Goal: Use online tool/utility: Utilize a website feature to perform a specific function

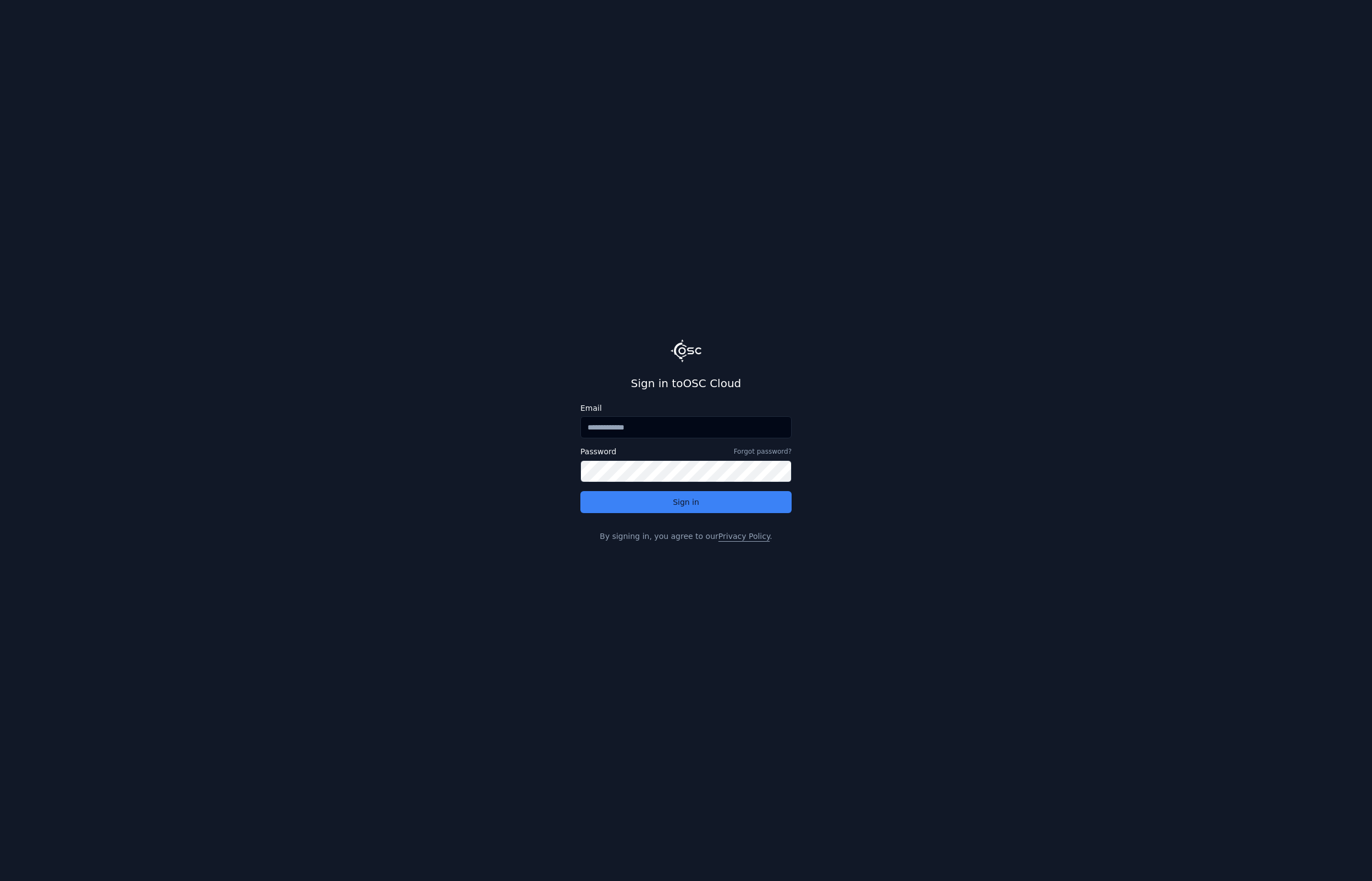
click at [647, 439] on input "Email" at bounding box center [686, 427] width 211 height 22
type input "**********"
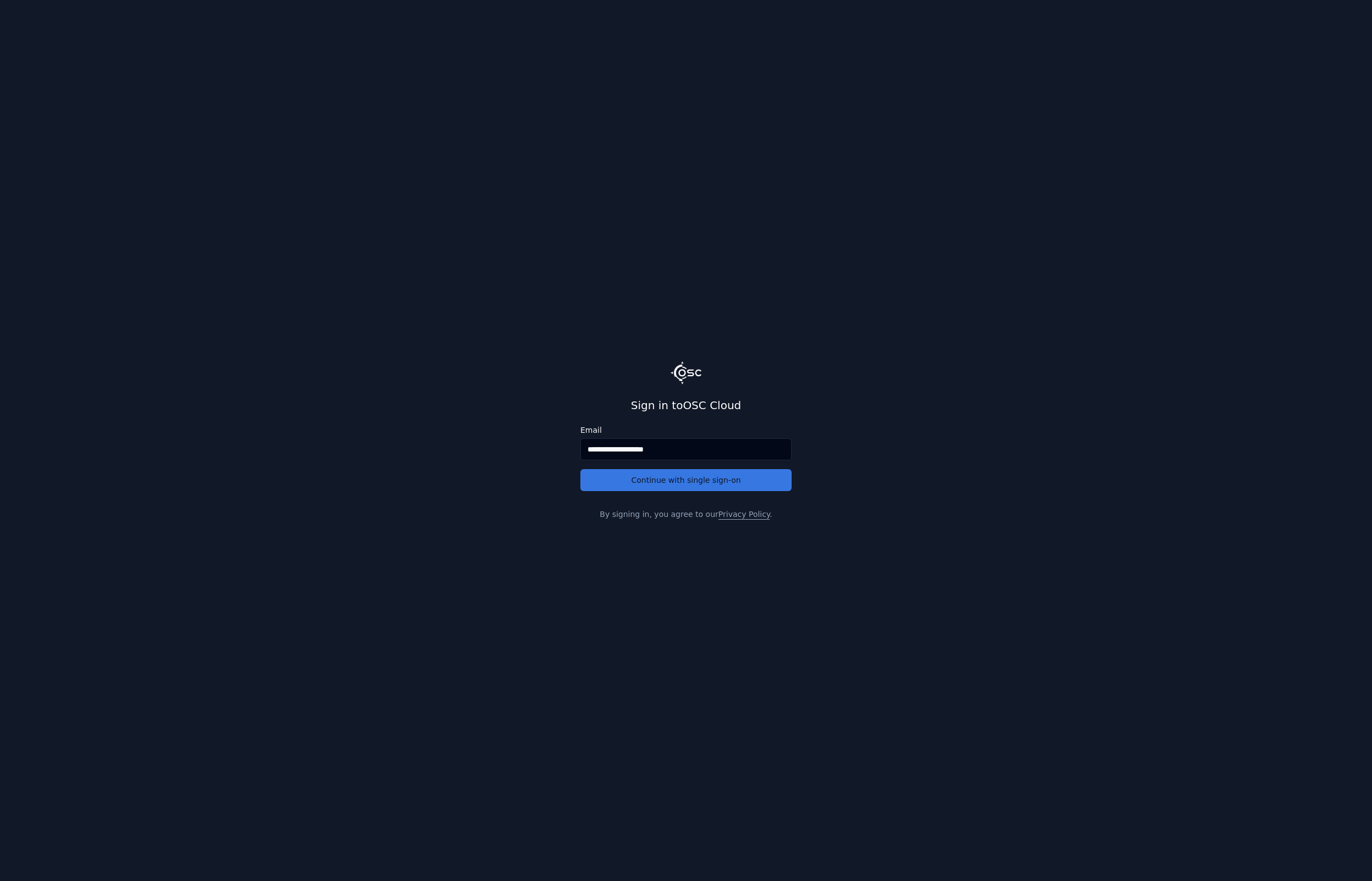
click at [654, 486] on button "Continue with single sign-on" at bounding box center [686, 480] width 211 height 22
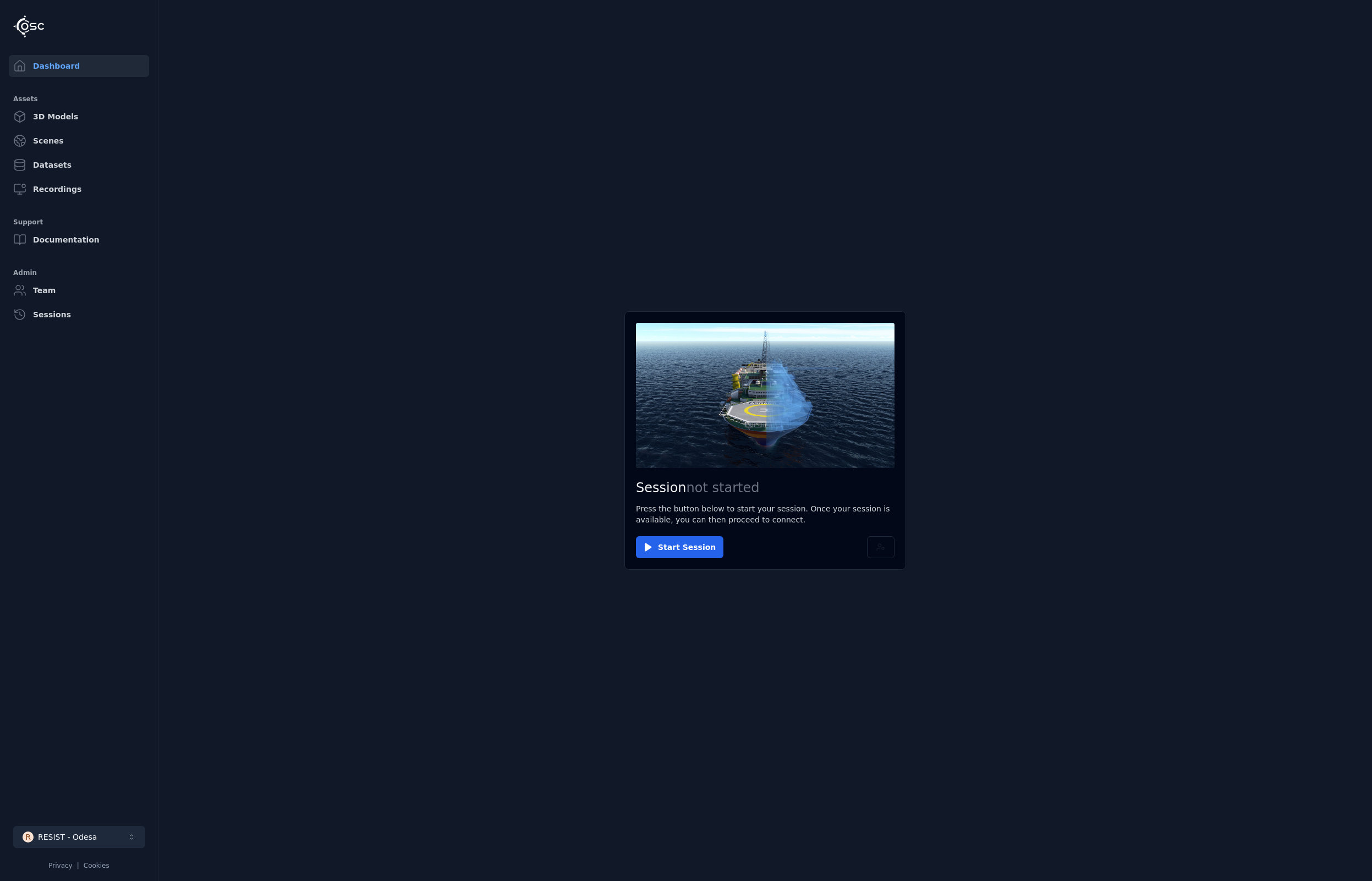
click at [78, 837] on div "RESIST - Odesa" at bounding box center [67, 837] width 59 height 11
type input "*"
type input "**"
click at [71, 808] on div "RESIST LSD2 - Zemgale" at bounding box center [82, 812] width 91 height 11
click at [71, 810] on div "RESIST LSD2 - Zemgale" at bounding box center [82, 812] width 91 height 11
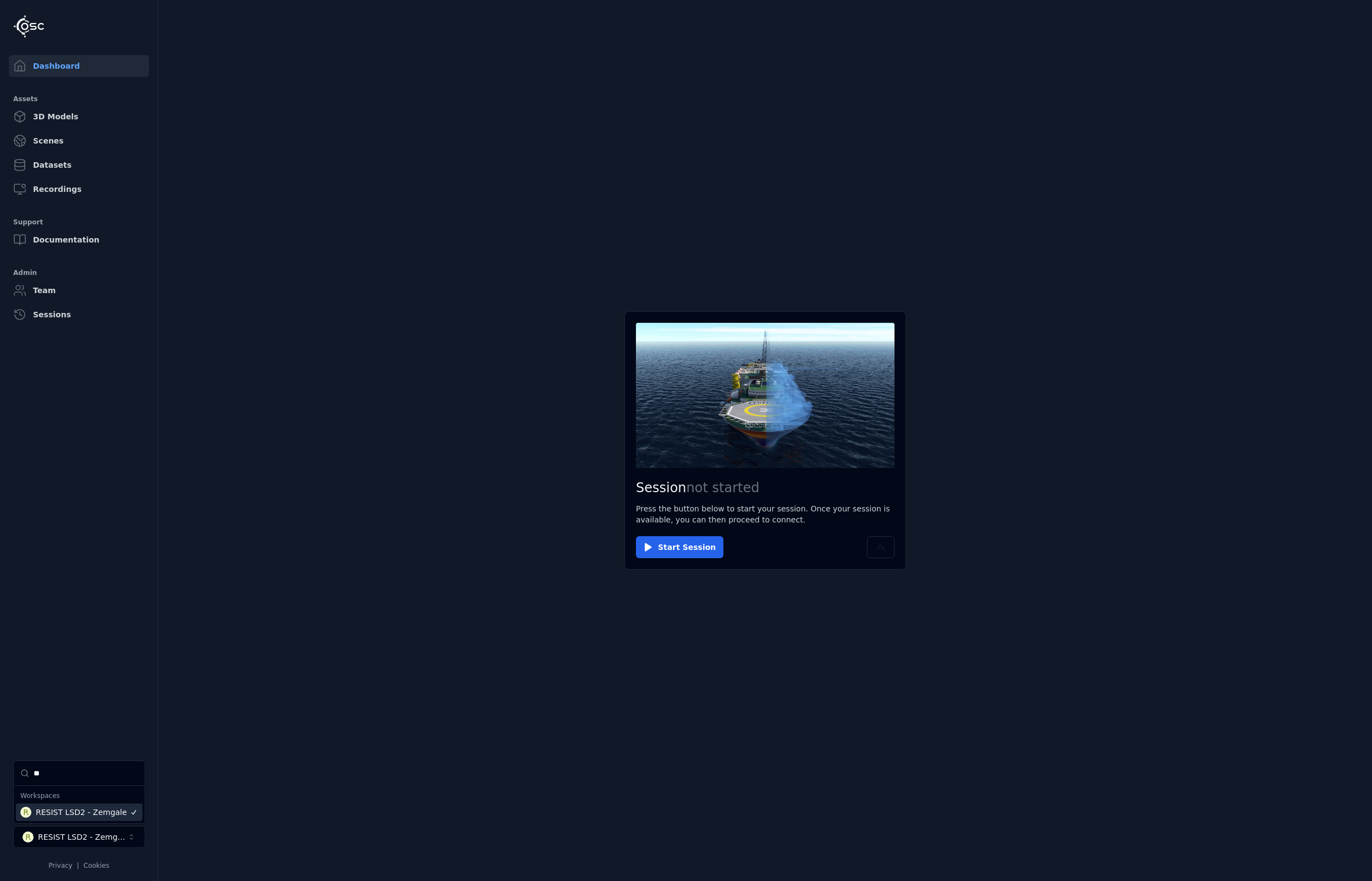
click at [76, 820] on div "R RESIST LSD2 - Zemgale" at bounding box center [79, 813] width 126 height 18
click at [248, 837] on html "Dashboard Assets 3D Models Scenes Datasets Recordings Support Documentation Adm…" at bounding box center [686, 440] width 1372 height 881
click at [667, 545] on button "Start Session" at bounding box center [679, 547] width 87 height 22
click at [662, 539] on button "Connect" at bounding box center [661, 547] width 51 height 22
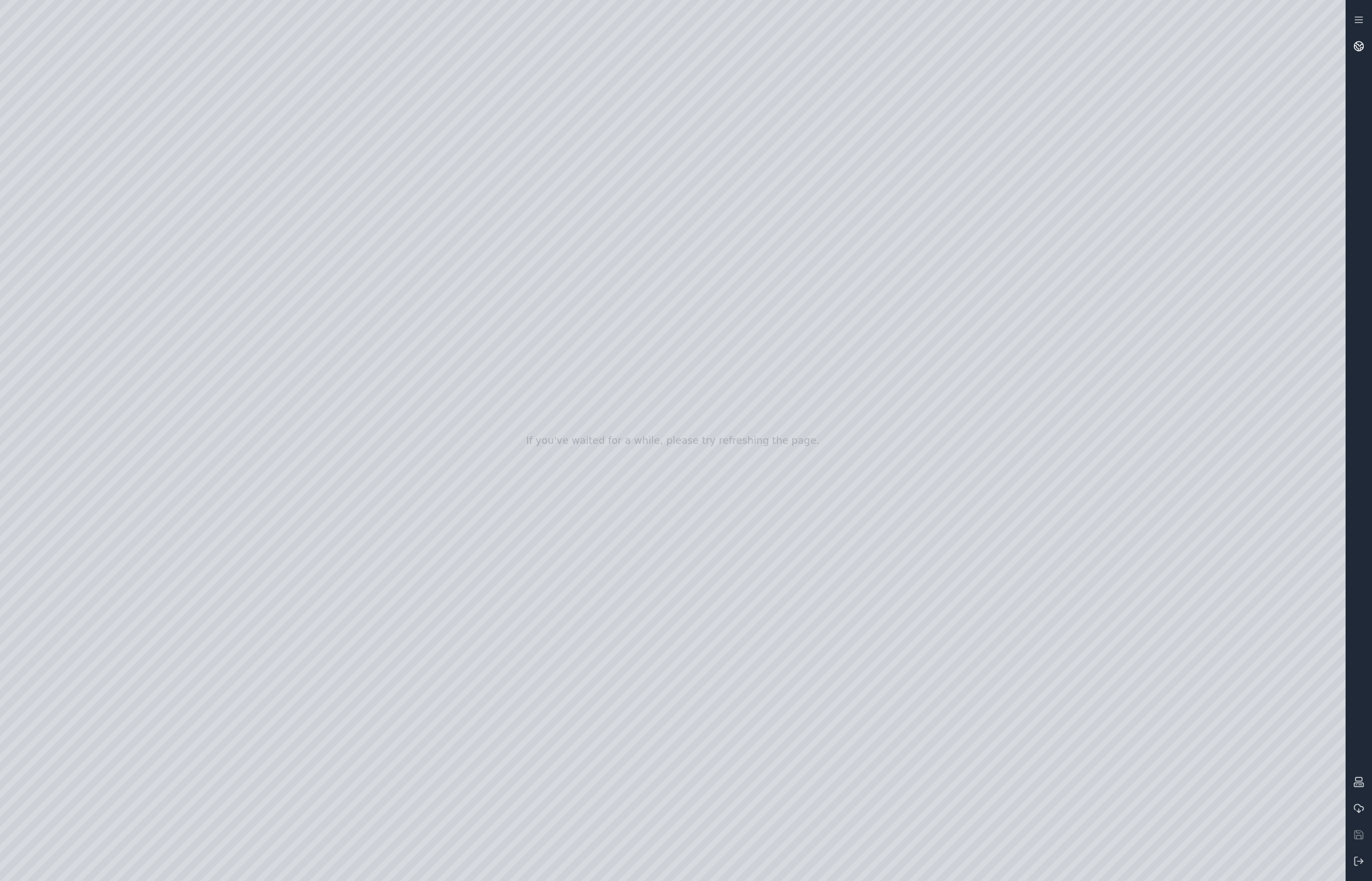
click at [1366, 48] on link at bounding box center [1359, 46] width 27 height 27
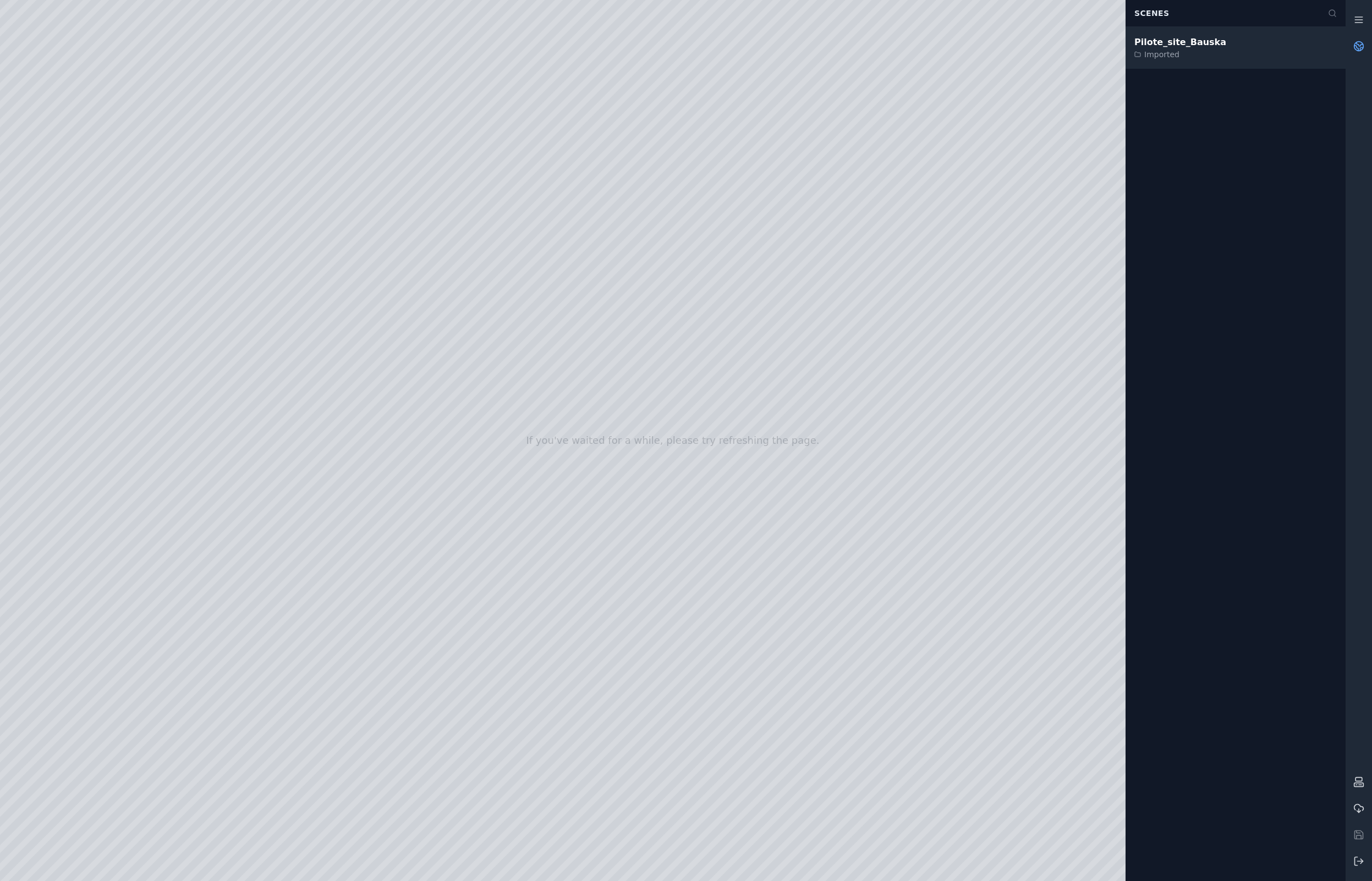
click at [1263, 51] on div "Pilote_site_Bauska Imported" at bounding box center [1235, 48] width 220 height 42
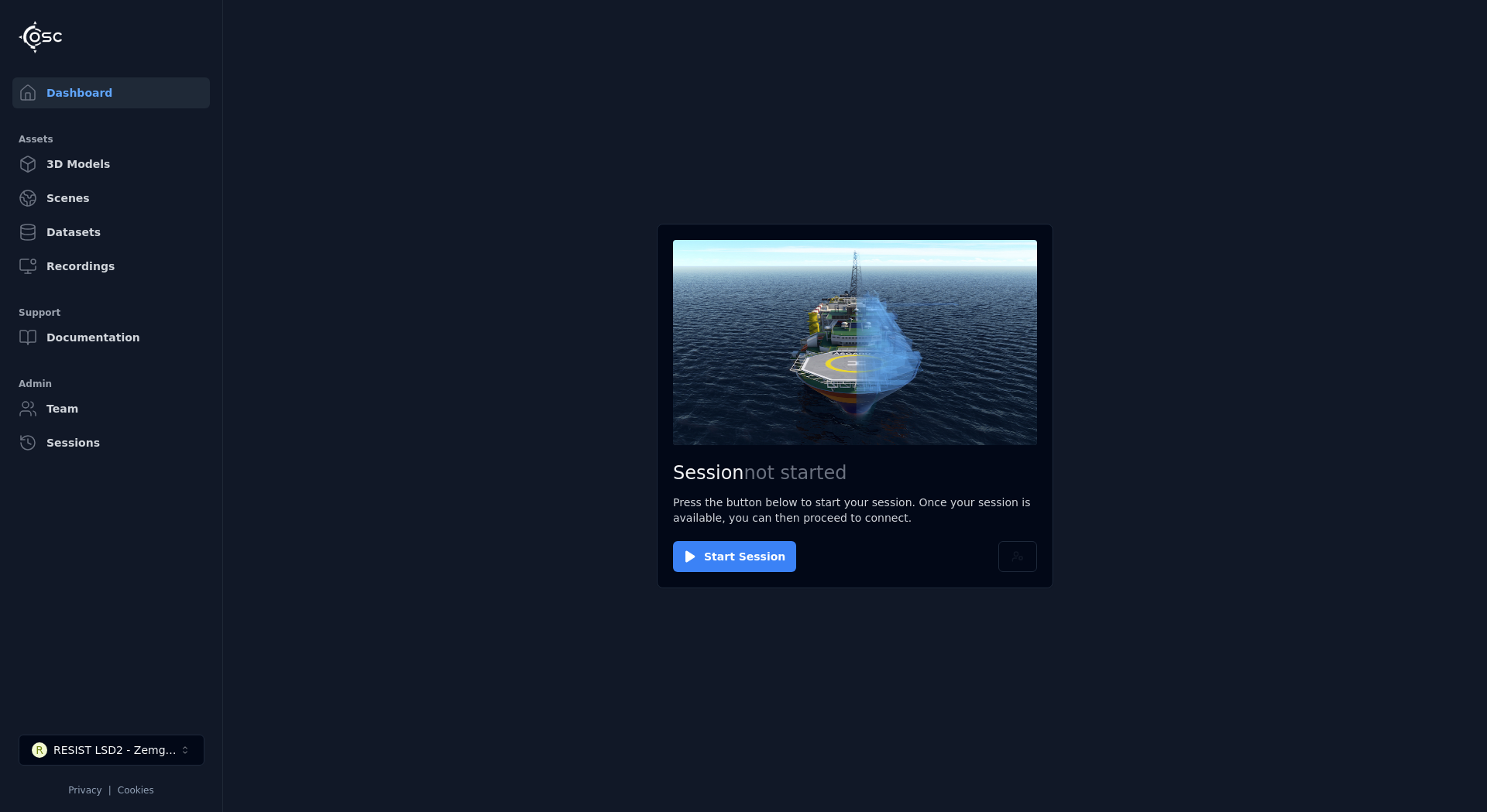
click at [714, 548] on button "Start Session" at bounding box center [734, 556] width 123 height 31
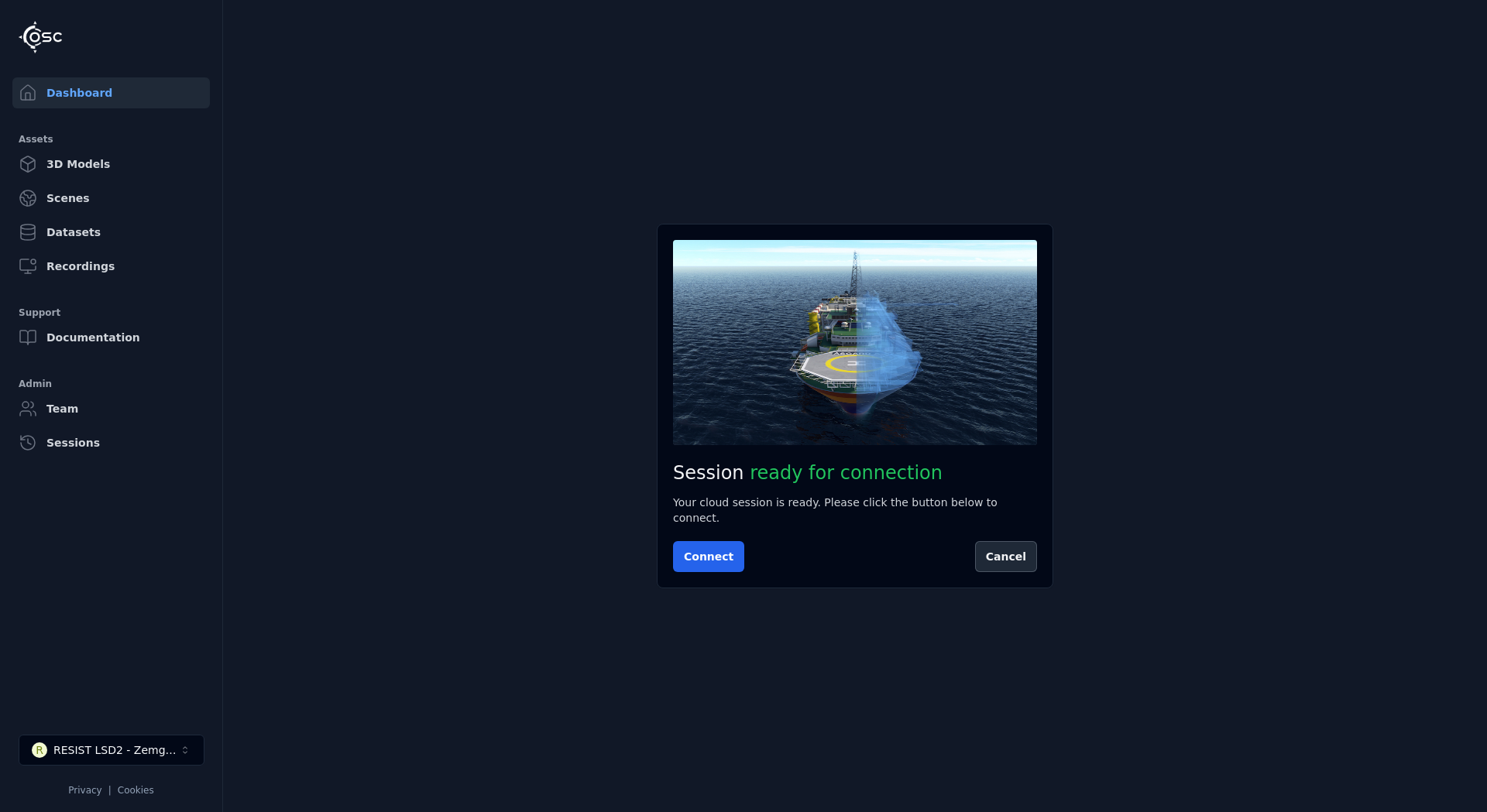
click at [710, 543] on button "Connect" at bounding box center [708, 556] width 71 height 31
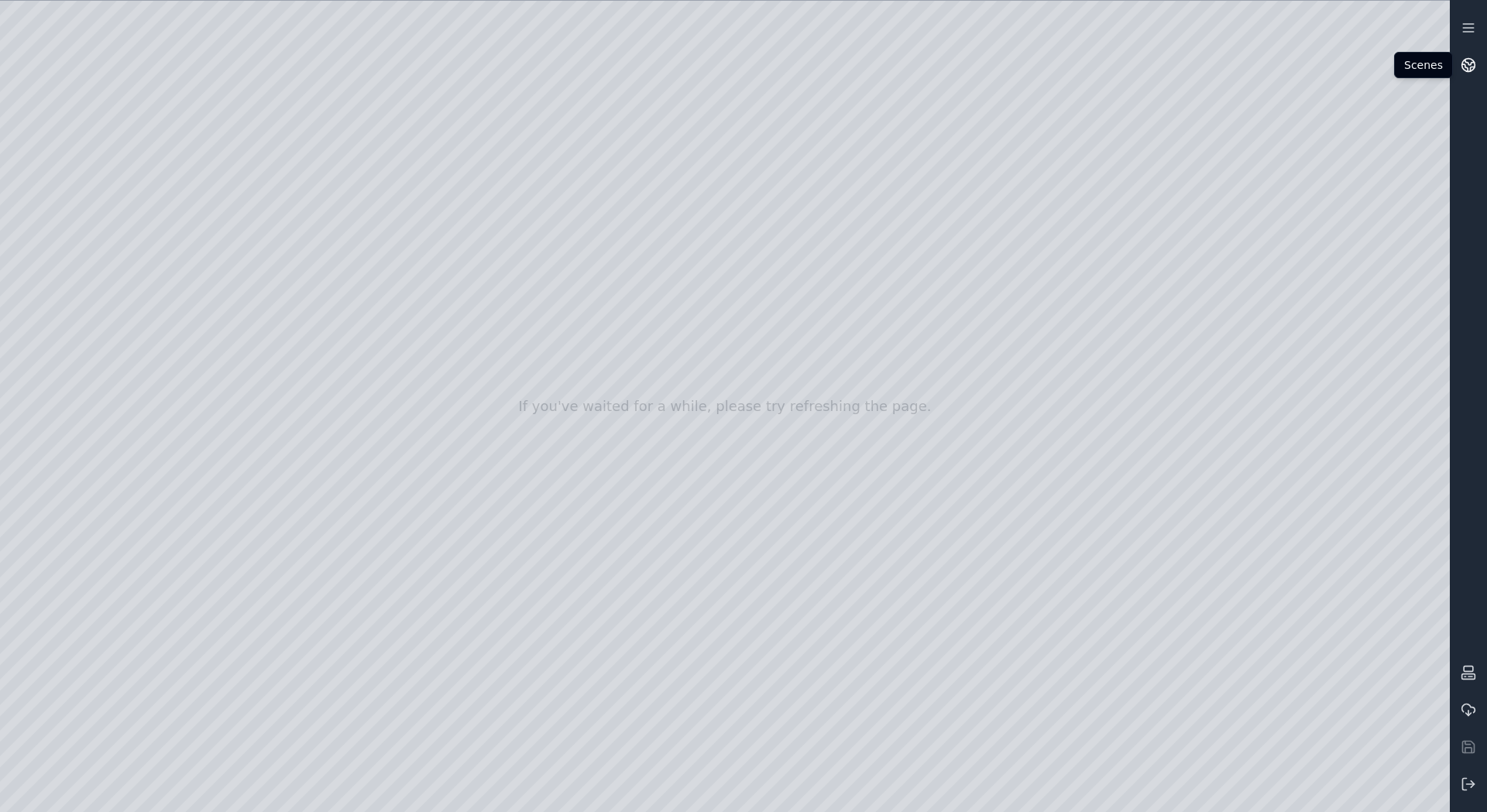
click at [1471, 59] on circle at bounding box center [1468, 65] width 13 height 13
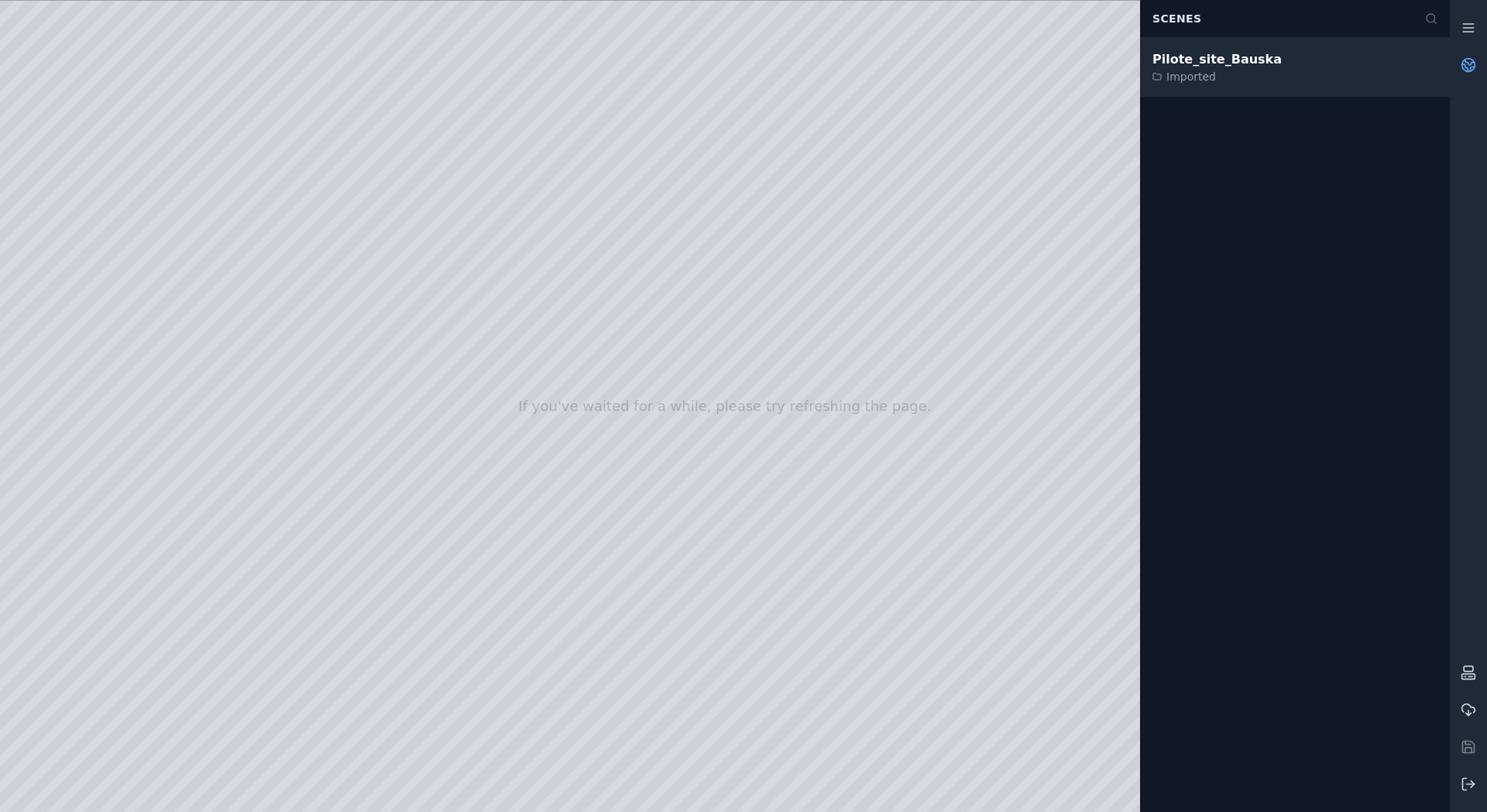
click at [1166, 66] on div "Pilote_site_Bauska" at bounding box center [1216, 60] width 129 height 19
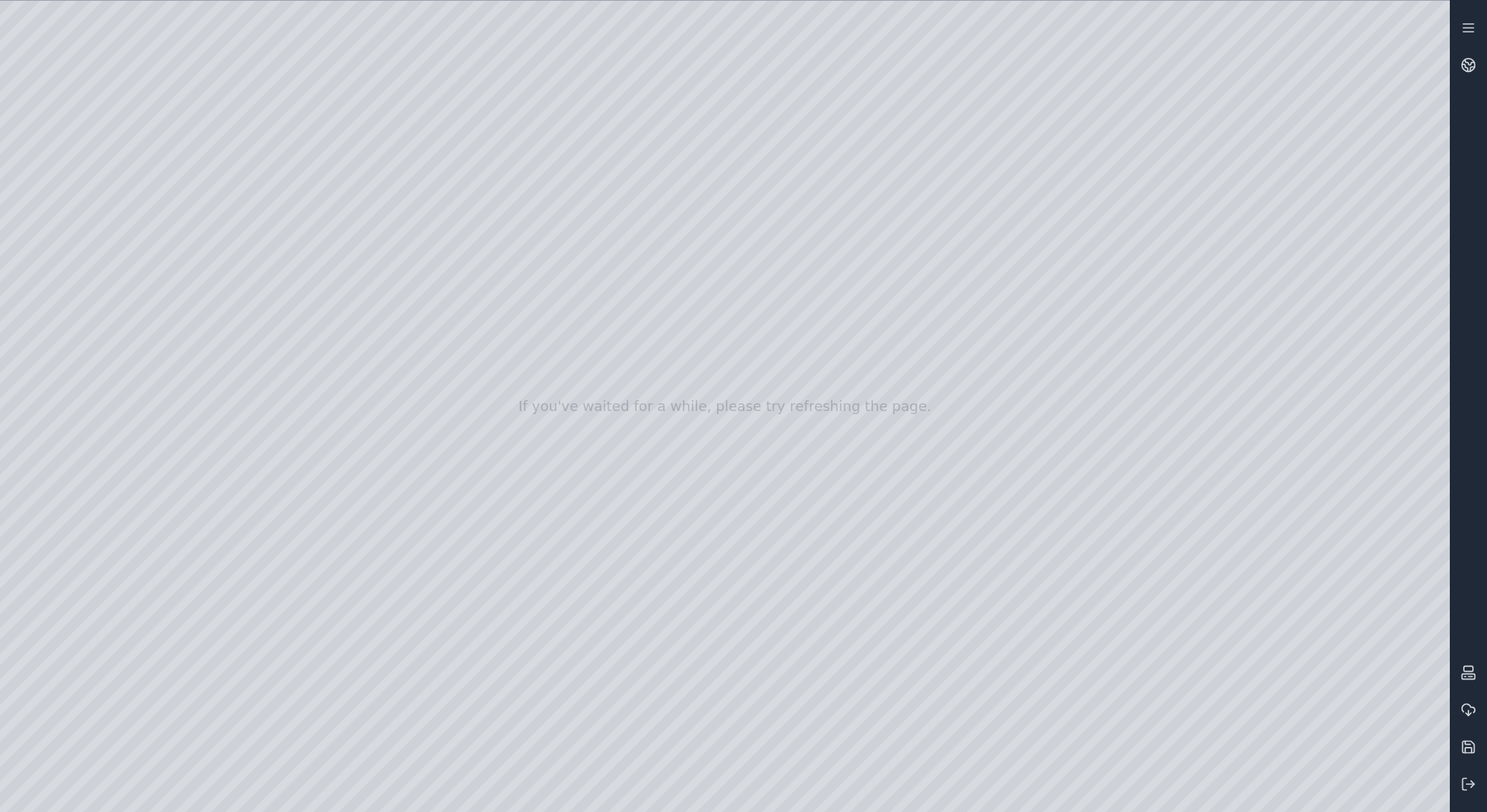
drag, startPoint x: 642, startPoint y: 282, endPoint x: 756, endPoint y: 503, distance: 248.7
drag, startPoint x: 709, startPoint y: 303, endPoint x: 666, endPoint y: 218, distance: 95.3
drag, startPoint x: 667, startPoint y: 517, endPoint x: 637, endPoint y: 522, distance: 30.4
drag, startPoint x: 702, startPoint y: 629, endPoint x: 733, endPoint y: 594, distance: 46.8
drag, startPoint x: 685, startPoint y: 535, endPoint x: 563, endPoint y: 535, distance: 122.0
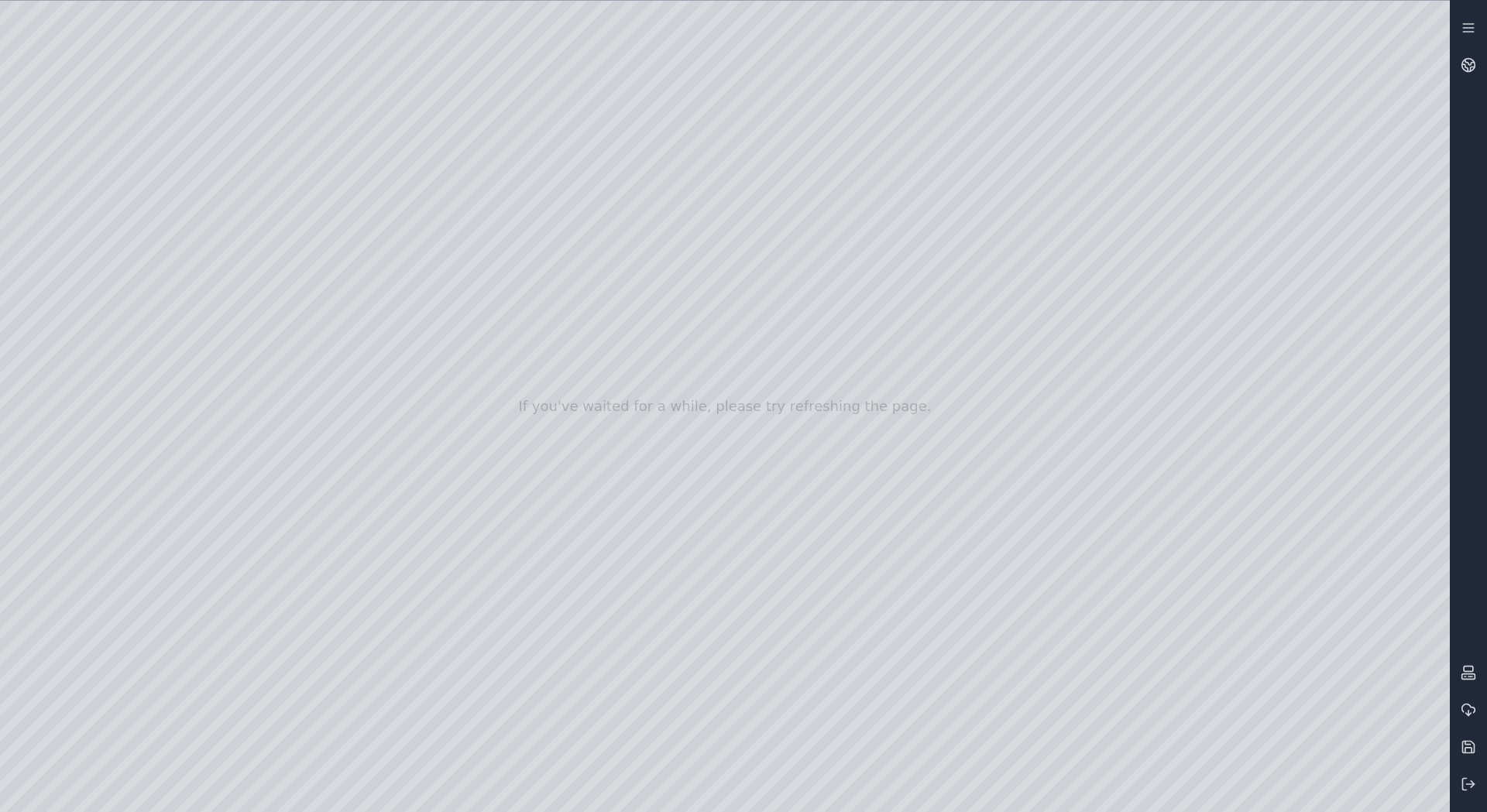
drag, startPoint x: 538, startPoint y: 432, endPoint x: 403, endPoint y: 413, distance: 136.3
drag, startPoint x: 403, startPoint y: 411, endPoint x: 184, endPoint y: 440, distance: 220.9
drag, startPoint x: 702, startPoint y: 462, endPoint x: 729, endPoint y: 504, distance: 49.9
drag, startPoint x: 408, startPoint y: 382, endPoint x: 476, endPoint y: 366, distance: 69.9
drag, startPoint x: 535, startPoint y: 369, endPoint x: 624, endPoint y: 385, distance: 90.4
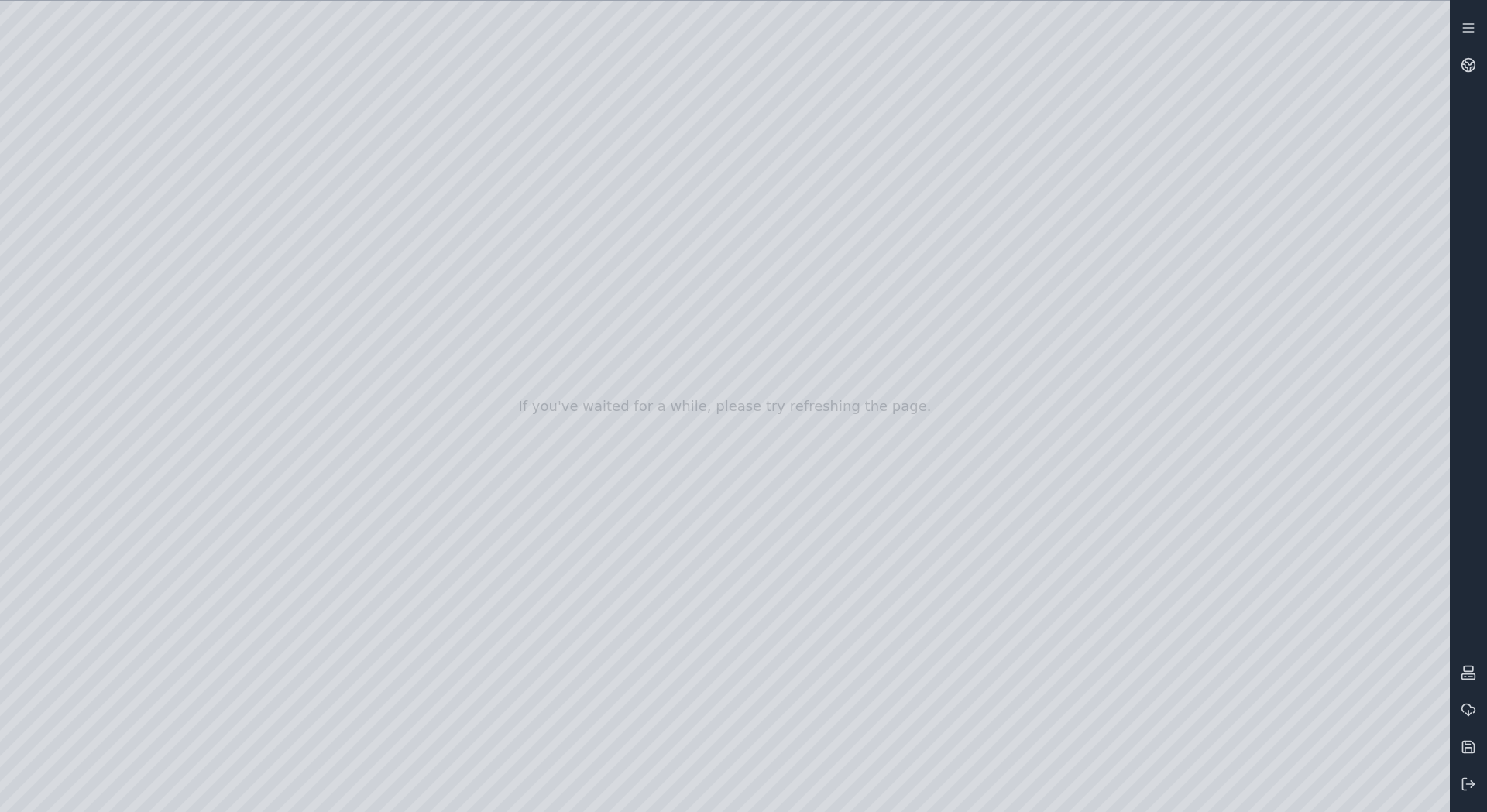
drag, startPoint x: 578, startPoint y: 331, endPoint x: 1095, endPoint y: 438, distance: 528.0
drag, startPoint x: 381, startPoint y: 217, endPoint x: 715, endPoint y: 390, distance: 376.1
drag, startPoint x: 696, startPoint y: 296, endPoint x: 506, endPoint y: 410, distance: 221.6
drag, startPoint x: 481, startPoint y: 373, endPoint x: 521, endPoint y: 358, distance: 42.7
click at [392, 334] on div at bounding box center [724, 406] width 1450 height 811
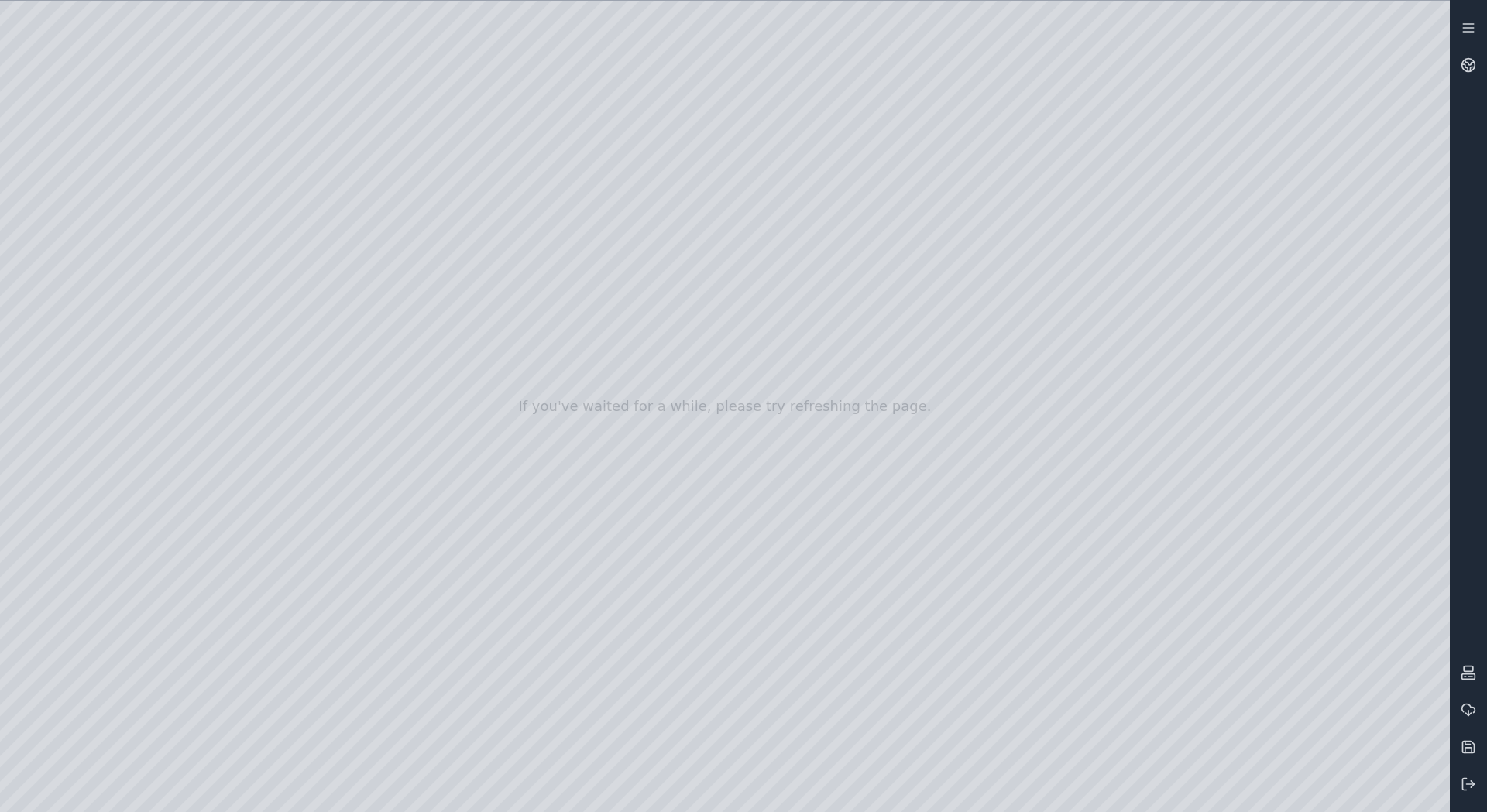
drag, startPoint x: 675, startPoint y: 502, endPoint x: 767, endPoint y: 478, distance: 95.1
drag, startPoint x: 933, startPoint y: 403, endPoint x: 230, endPoint y: 454, distance: 704.8
drag, startPoint x: 809, startPoint y: 234, endPoint x: 1221, endPoint y: 735, distance: 648.6
drag, startPoint x: 435, startPoint y: 253, endPoint x: 1396, endPoint y: 456, distance: 982.2
drag, startPoint x: 634, startPoint y: 353, endPoint x: 456, endPoint y: 339, distance: 178.5
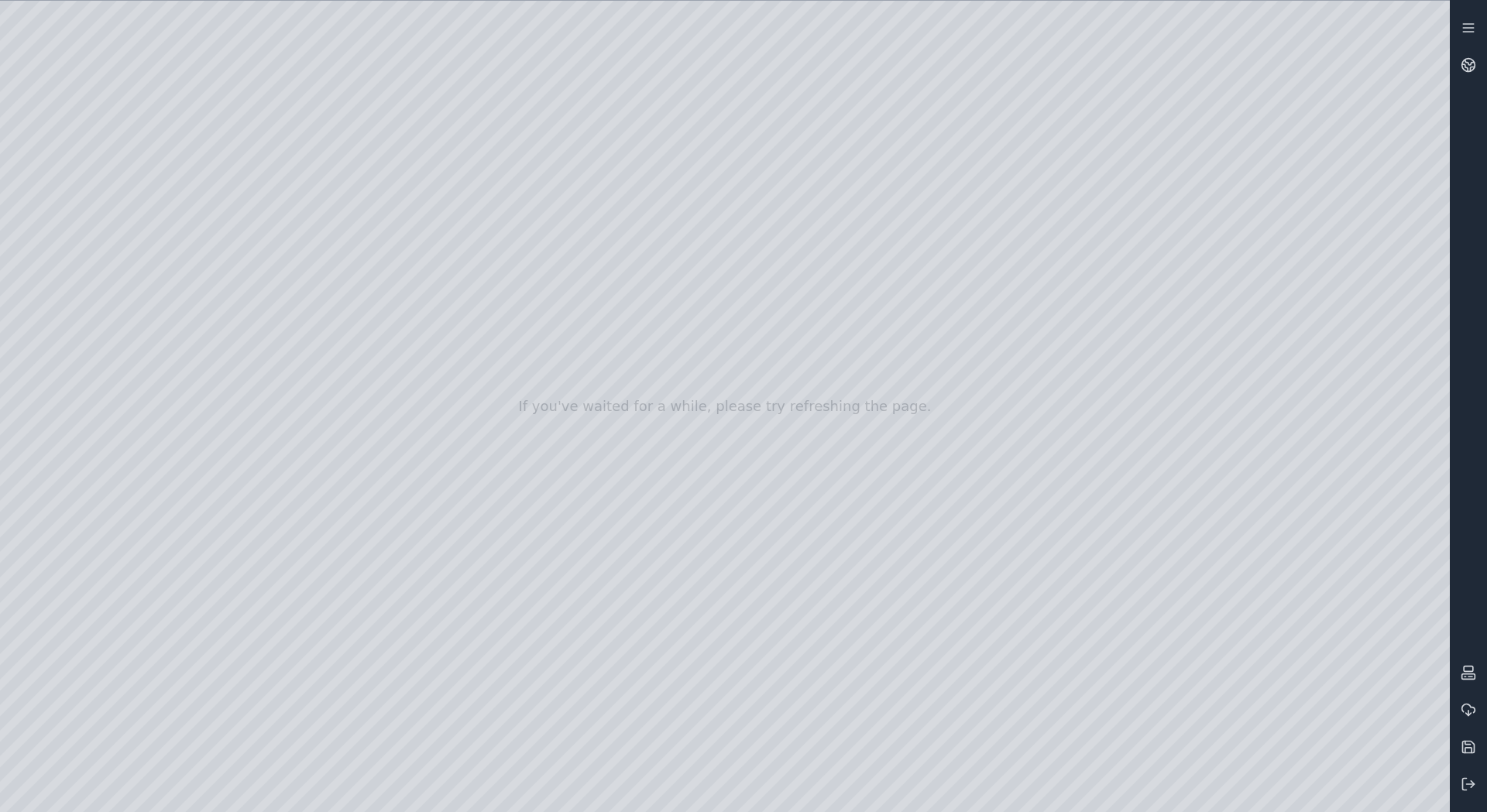
drag, startPoint x: 1203, startPoint y: 405, endPoint x: 863, endPoint y: 429, distance: 340.8
drag, startPoint x: 678, startPoint y: 469, endPoint x: 833, endPoint y: 213, distance: 299.3
drag, startPoint x: 570, startPoint y: 444, endPoint x: 714, endPoint y: 430, distance: 144.7
drag, startPoint x: 359, startPoint y: 395, endPoint x: 1448, endPoint y: 579, distance: 1104.4
drag, startPoint x: 711, startPoint y: 370, endPoint x: 848, endPoint y: 347, distance: 138.9
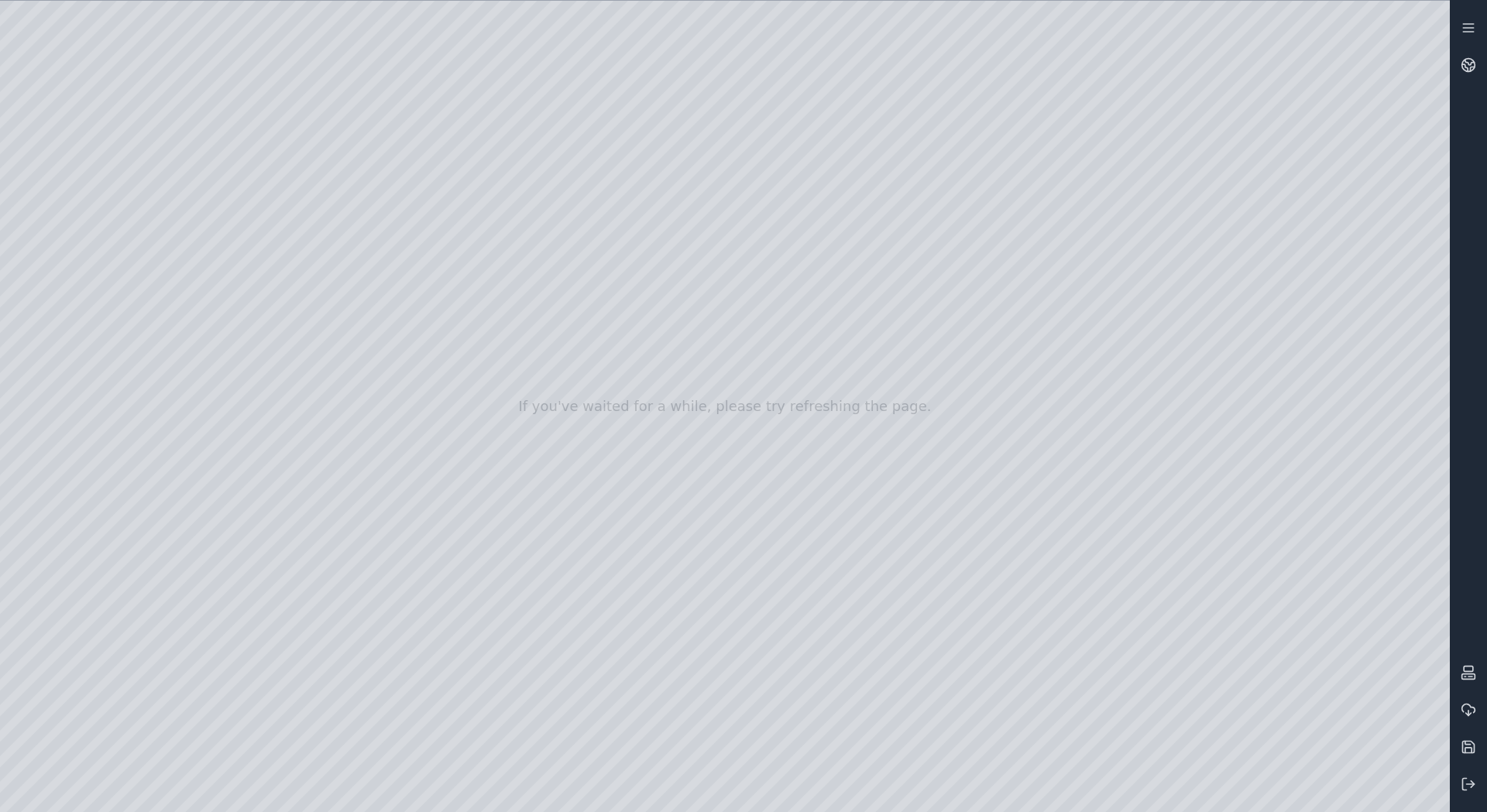
drag, startPoint x: 505, startPoint y: 360, endPoint x: 555, endPoint y: 469, distance: 119.9
drag, startPoint x: 558, startPoint y: 445, endPoint x: 641, endPoint y: 437, distance: 83.4
drag, startPoint x: 407, startPoint y: 509, endPoint x: 524, endPoint y: 484, distance: 119.6
drag, startPoint x: 449, startPoint y: 565, endPoint x: 516, endPoint y: 539, distance: 71.9
drag, startPoint x: 499, startPoint y: 559, endPoint x: 847, endPoint y: 411, distance: 378.2
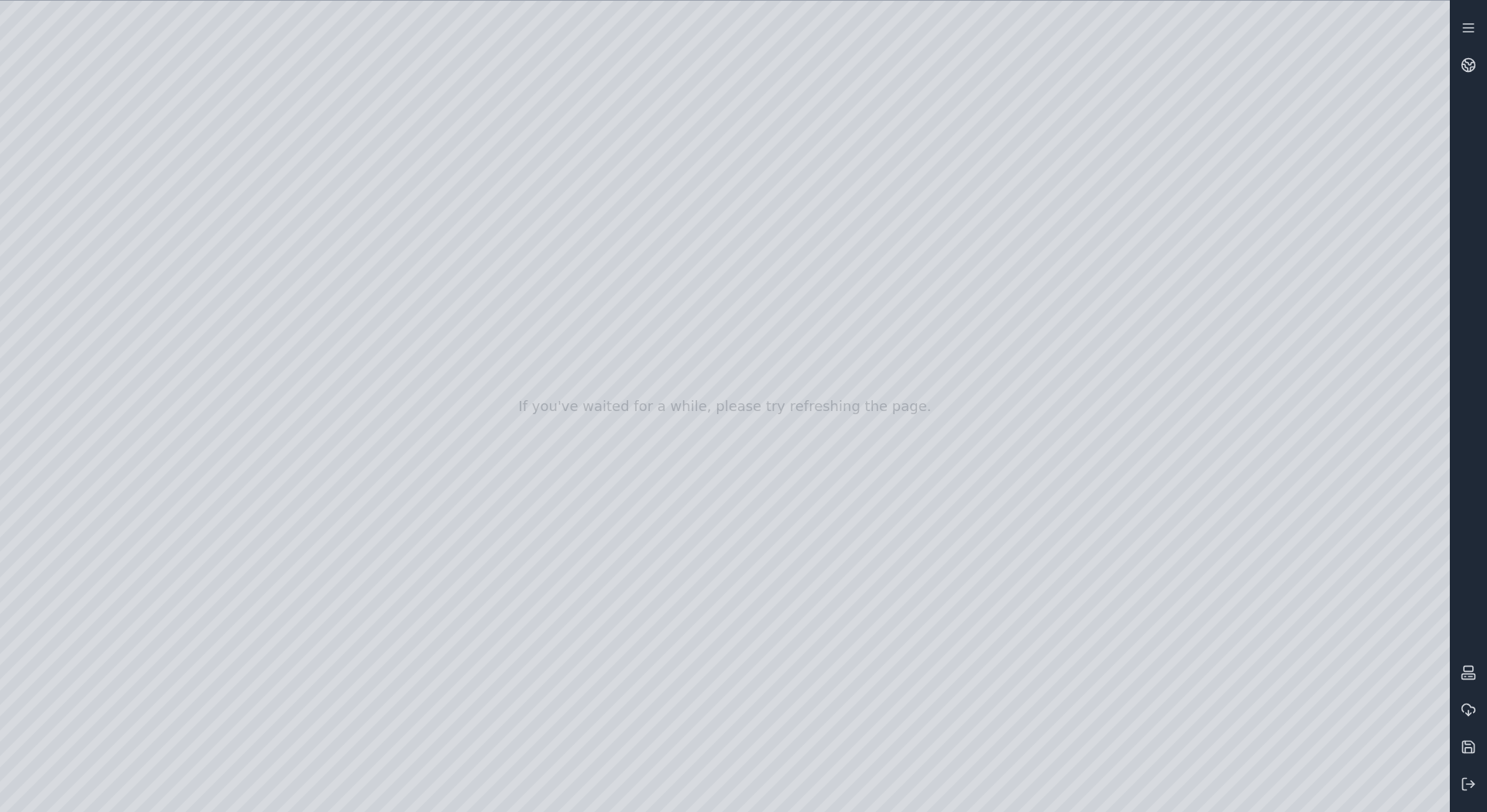
drag, startPoint x: 839, startPoint y: 474, endPoint x: 885, endPoint y: 452, distance: 51.0
drag, startPoint x: 885, startPoint y: 332, endPoint x: 917, endPoint y: 329, distance: 32.1
drag, startPoint x: 963, startPoint y: 179, endPoint x: 764, endPoint y: 383, distance: 285.0
drag, startPoint x: 716, startPoint y: 452, endPoint x: 804, endPoint y: 398, distance: 103.2
click at [1462, 62] on circle at bounding box center [1468, 65] width 13 height 13
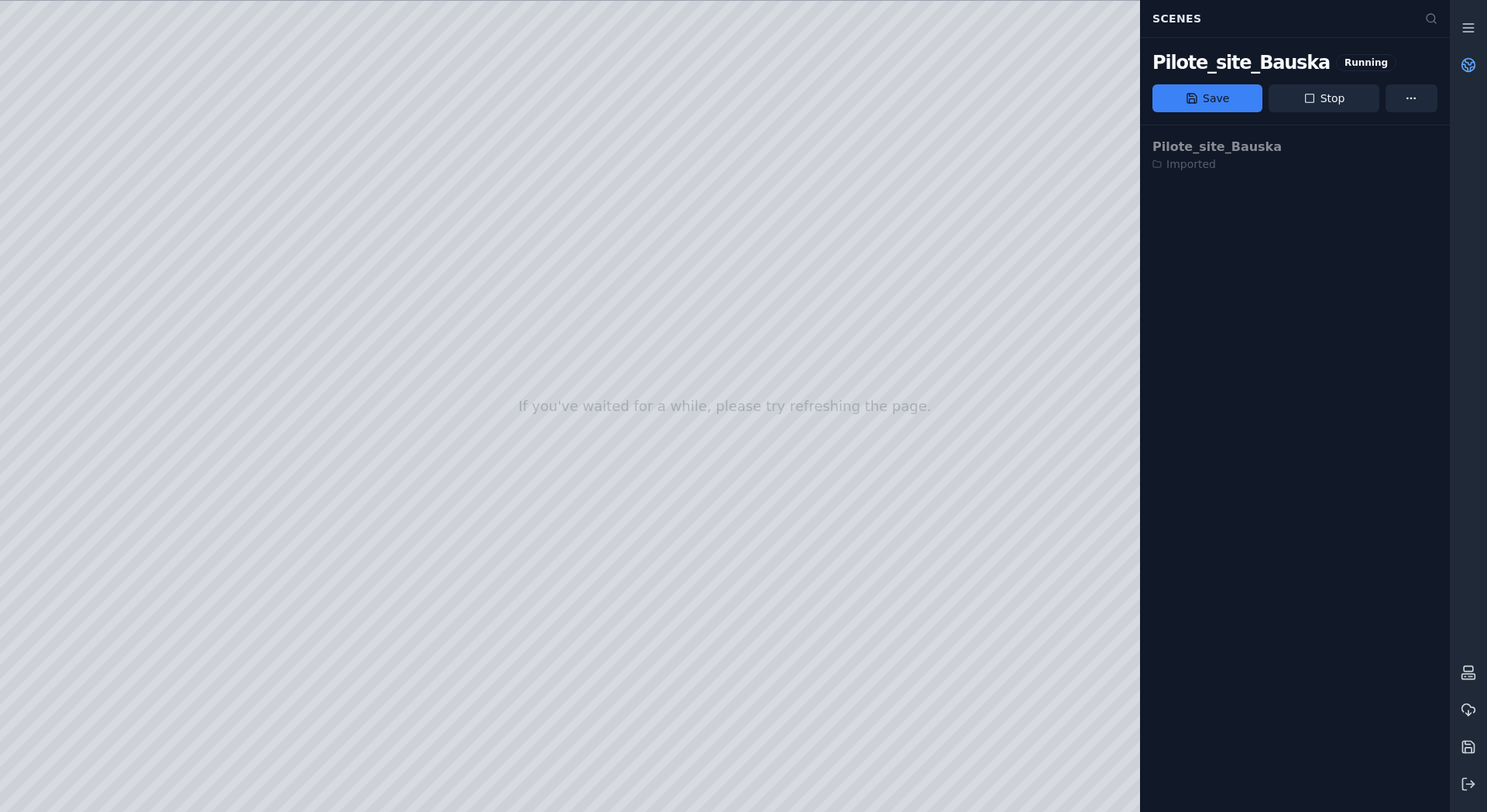
click at [1462, 62] on circle at bounding box center [1468, 65] width 13 height 13
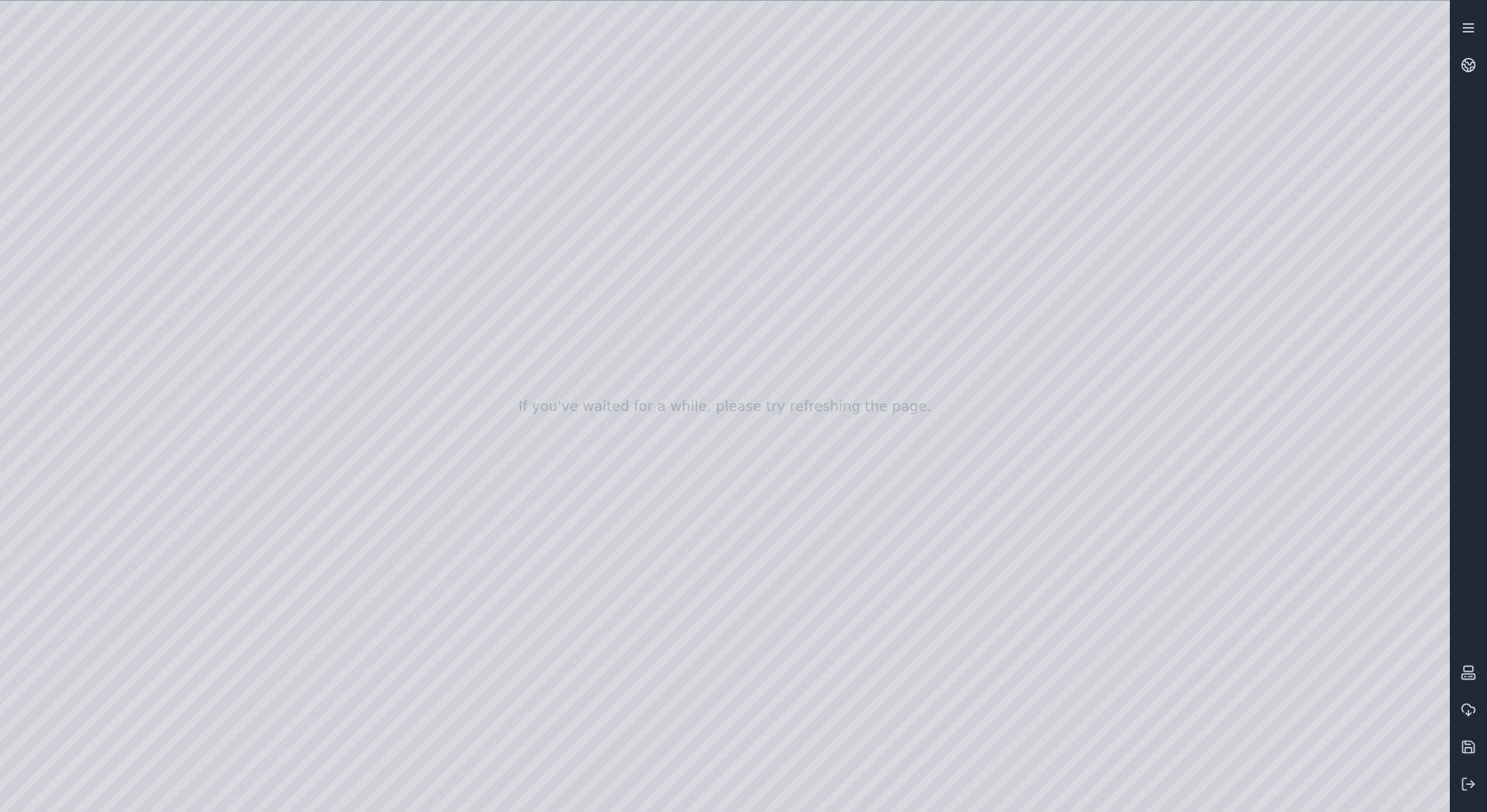
click at [1470, 27] on icon at bounding box center [1467, 28] width 15 height 15
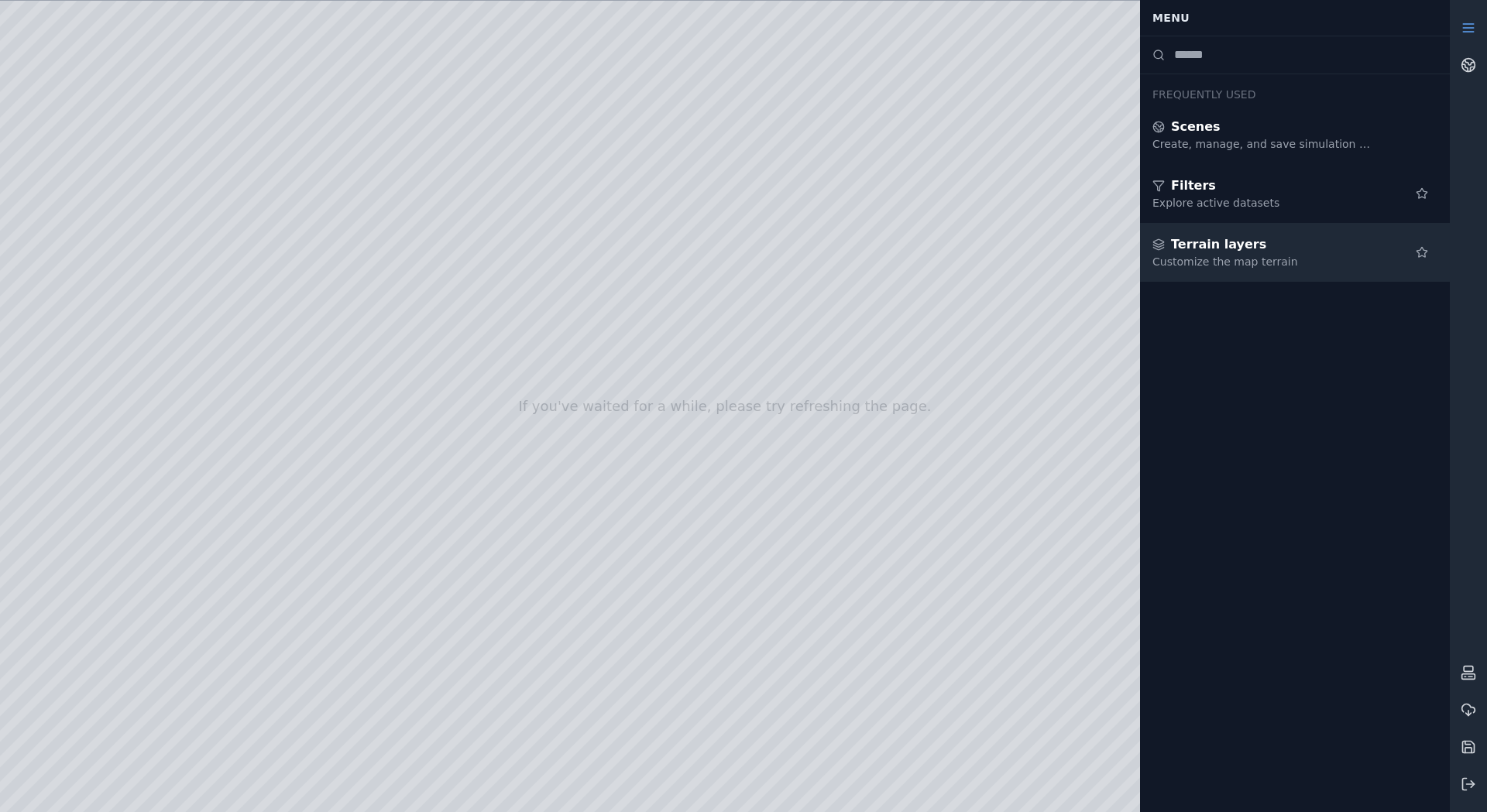
click at [1269, 256] on div "Customize the map terrain" at bounding box center [1264, 261] width 223 height 15
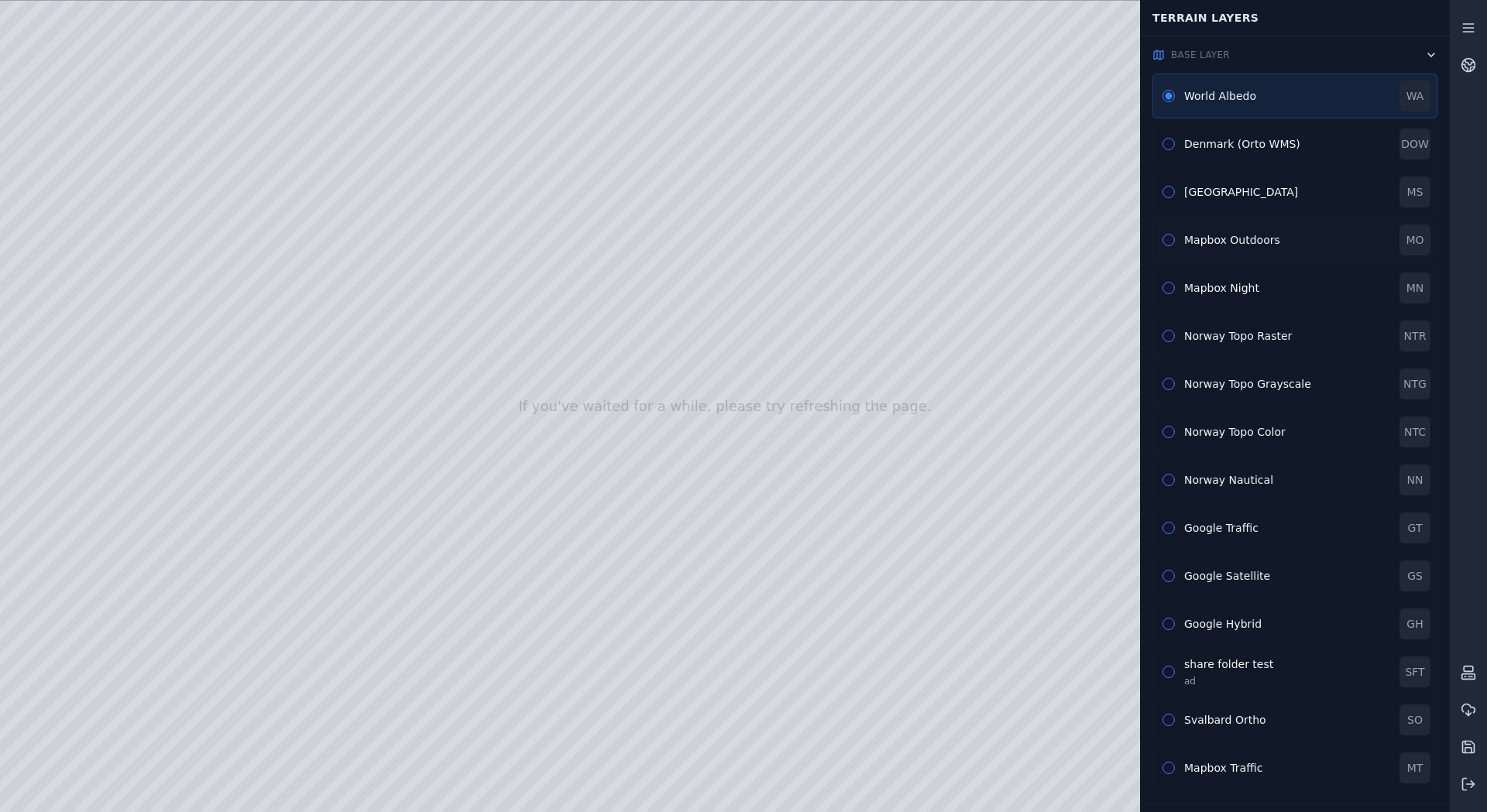
click at [1170, 242] on button "button" at bounding box center [1168, 240] width 12 height 12
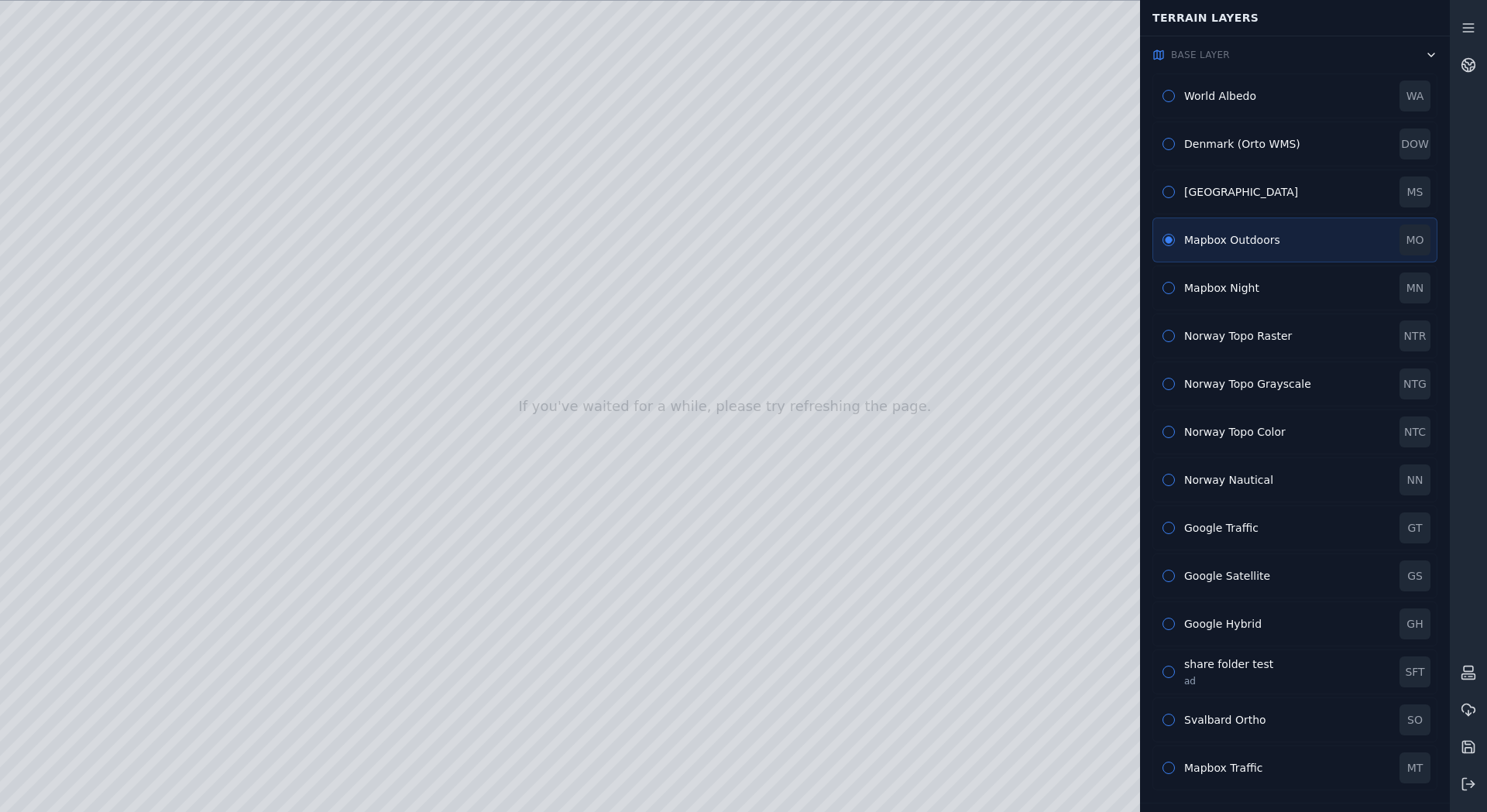
drag, startPoint x: 564, startPoint y: 475, endPoint x: 372, endPoint y: 361, distance: 223.3
drag, startPoint x: 378, startPoint y: 367, endPoint x: 447, endPoint y: 373, distance: 69.3
drag, startPoint x: 397, startPoint y: 374, endPoint x: 1263, endPoint y: 478, distance: 872.2
drag, startPoint x: 776, startPoint y: 386, endPoint x: 484, endPoint y: 422, distance: 294.2
drag, startPoint x: 731, startPoint y: 486, endPoint x: 686, endPoint y: 492, distance: 45.4
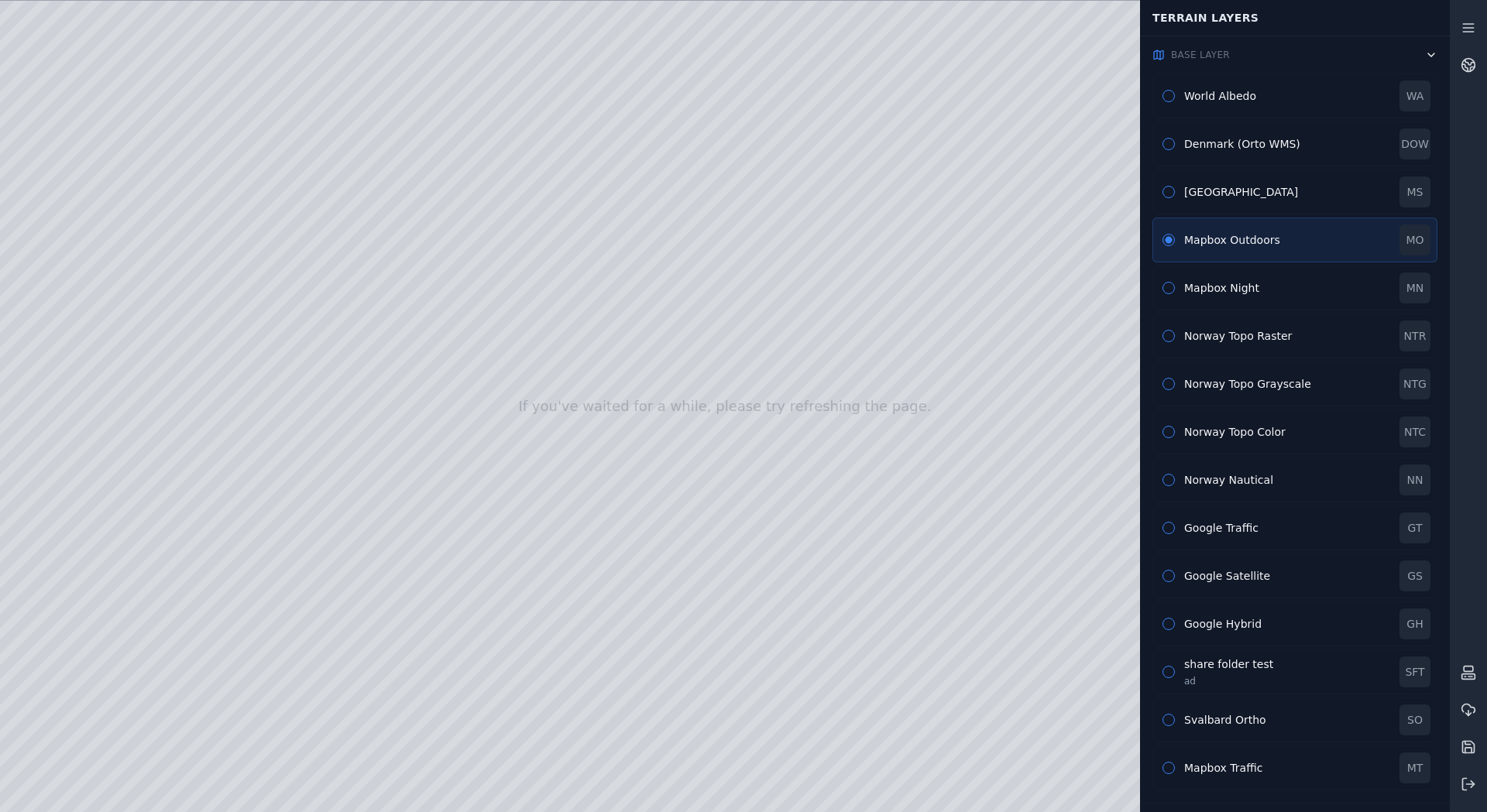
drag, startPoint x: 715, startPoint y: 490, endPoint x: 511, endPoint y: 462, distance: 205.9
click at [1173, 572] on button "button" at bounding box center [1168, 576] width 12 height 12
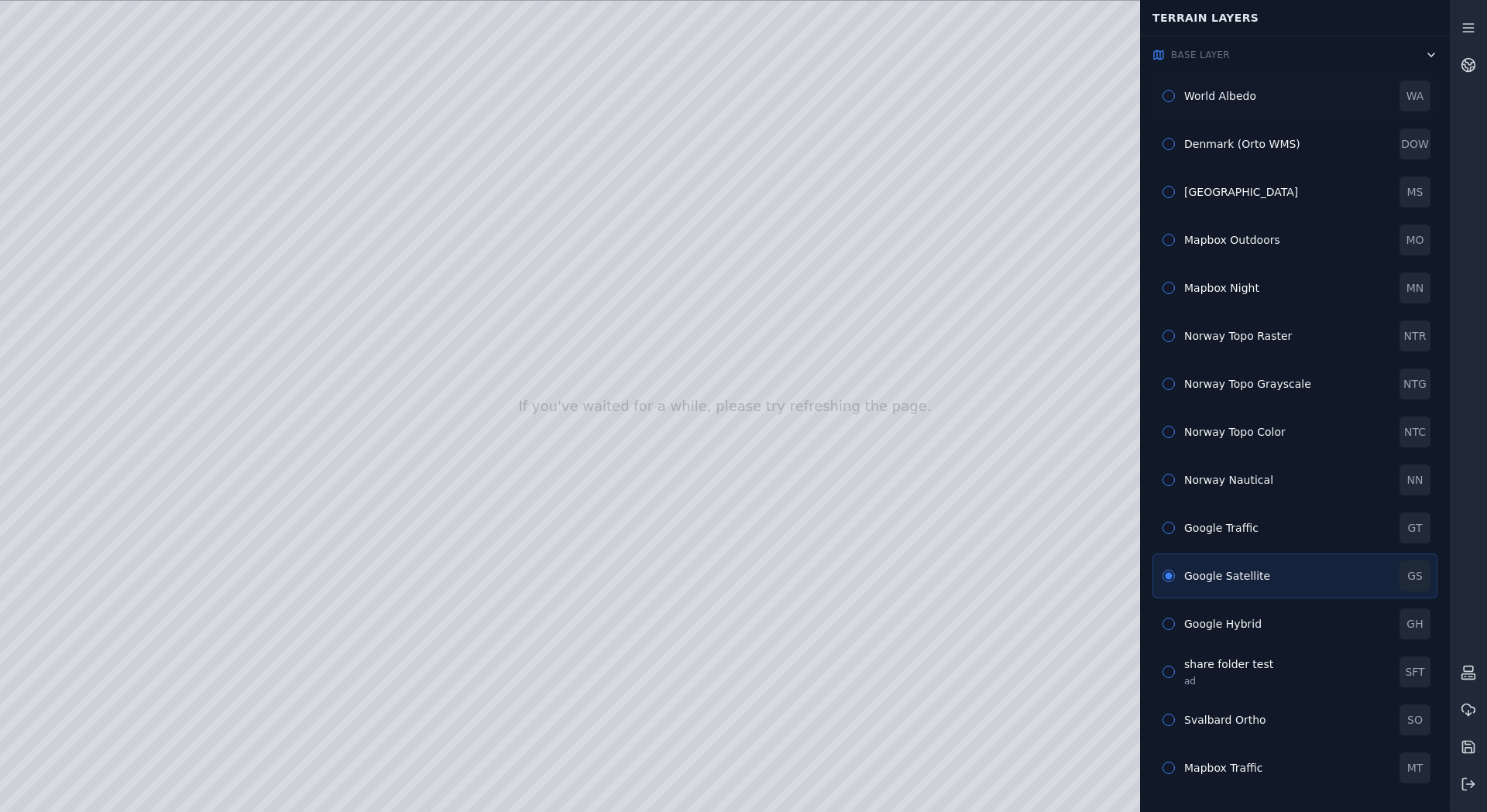
click at [1218, 93] on div "World Albedo" at bounding box center [1288, 95] width 206 height 15
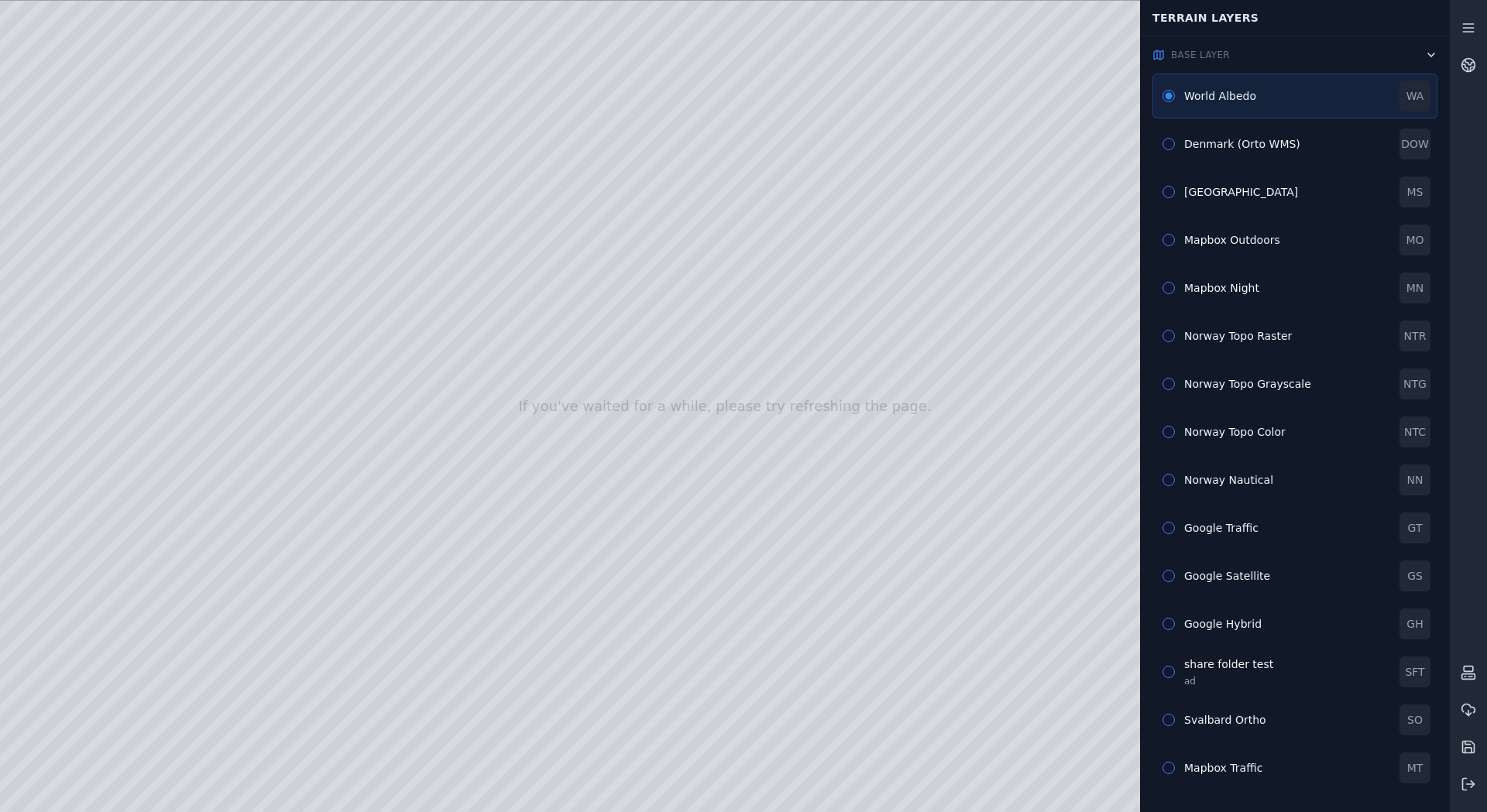
drag, startPoint x: 454, startPoint y: 311, endPoint x: 487, endPoint y: 321, distance: 34.5
drag, startPoint x: 423, startPoint y: 365, endPoint x: 848, endPoint y: 364, distance: 425.0
drag, startPoint x: 463, startPoint y: 378, endPoint x: 571, endPoint y: 369, distance: 108.4
drag, startPoint x: 258, startPoint y: 420, endPoint x: 947, endPoint y: 325, distance: 695.5
drag, startPoint x: 726, startPoint y: 374, endPoint x: 753, endPoint y: 355, distance: 33.0
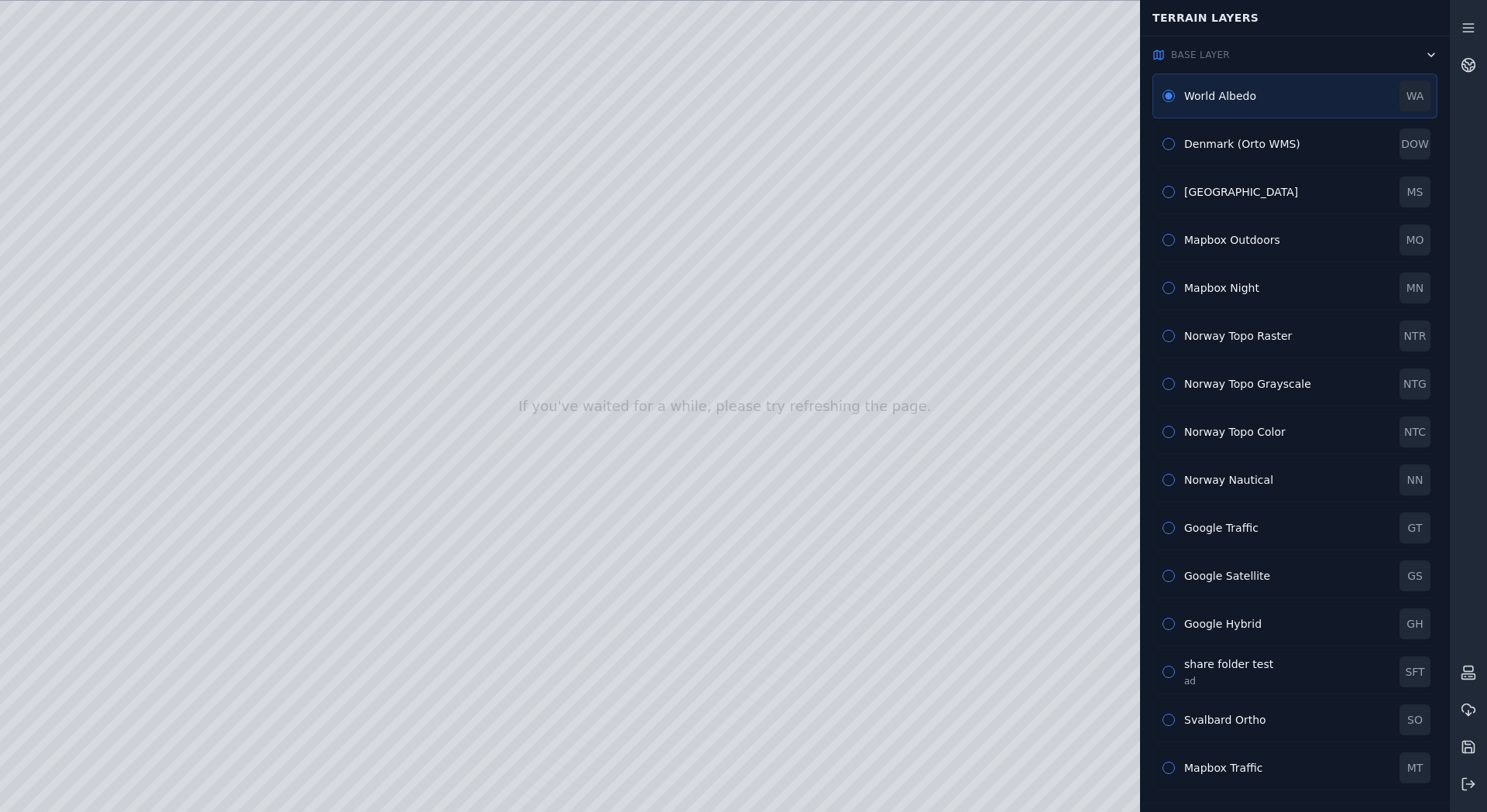
drag, startPoint x: 659, startPoint y: 403, endPoint x: 701, endPoint y: 386, distance: 45.3
click at [1464, 27] on icon at bounding box center [1467, 28] width 15 height 15
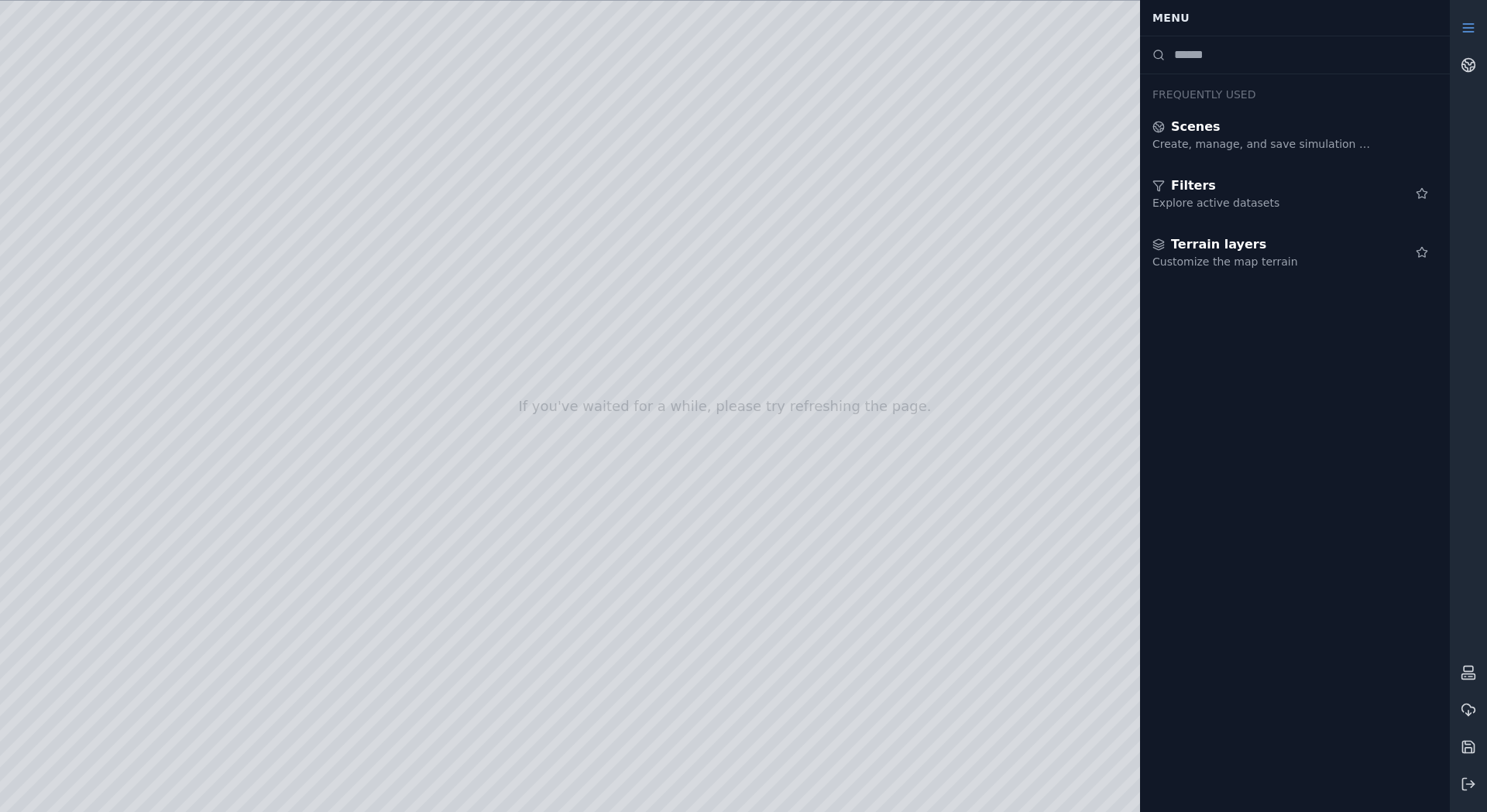
click at [1464, 27] on icon at bounding box center [1467, 28] width 15 height 15
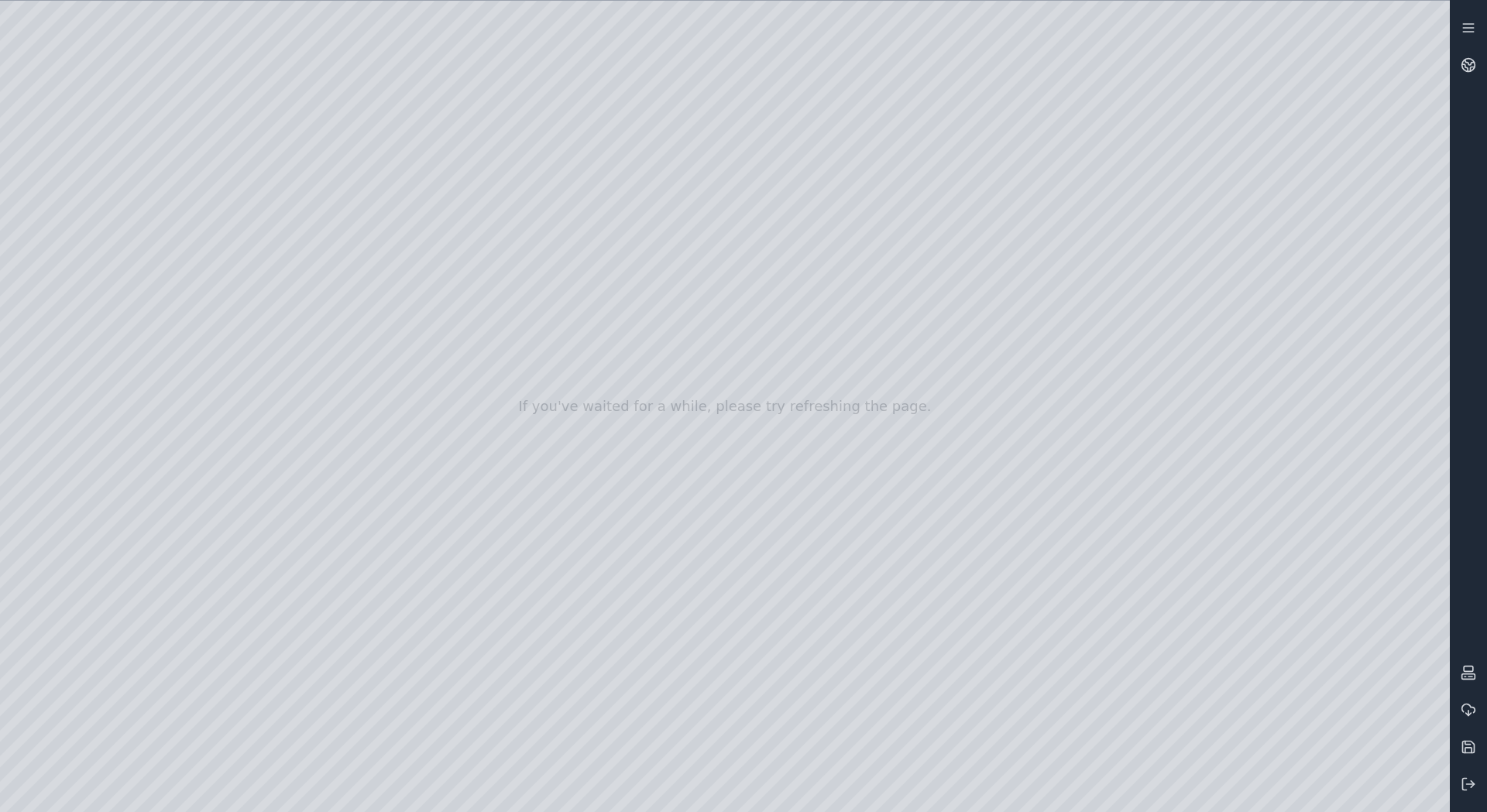
drag, startPoint x: 738, startPoint y: 332, endPoint x: 770, endPoint y: 331, distance: 32.0
drag, startPoint x: 395, startPoint y: 340, endPoint x: 489, endPoint y: 351, distance: 94.6
drag, startPoint x: 734, startPoint y: 371, endPoint x: 567, endPoint y: 410, distance: 171.5
drag, startPoint x: 567, startPoint y: 405, endPoint x: 539, endPoint y: 443, distance: 47.2
drag, startPoint x: 772, startPoint y: 194, endPoint x: 704, endPoint y: 323, distance: 145.8
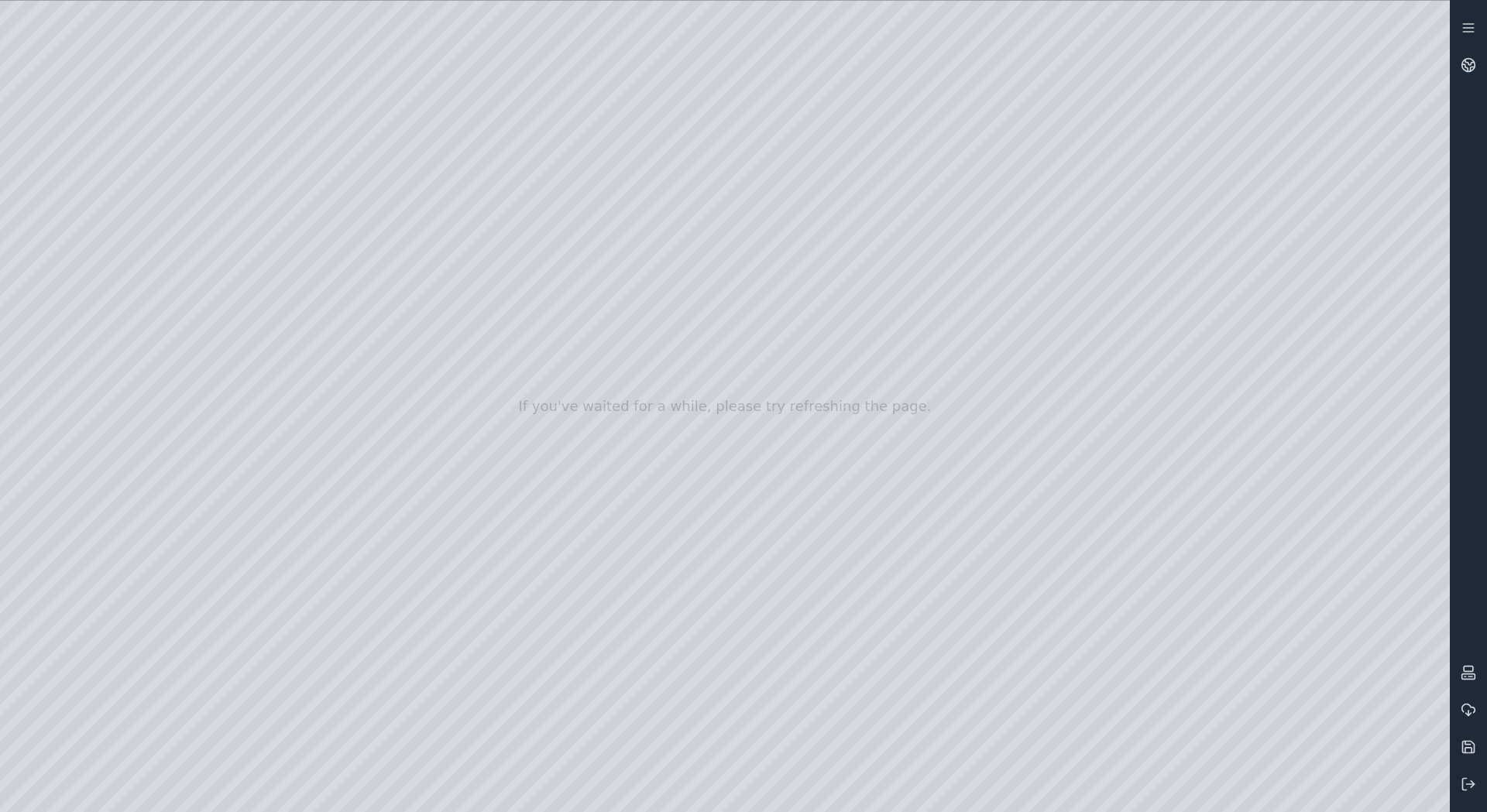
drag, startPoint x: 772, startPoint y: 294, endPoint x: 648, endPoint y: 321, distance: 126.9
drag, startPoint x: 911, startPoint y: 342, endPoint x: 678, endPoint y: 521, distance: 293.8
drag, startPoint x: 691, startPoint y: 430, endPoint x: 635, endPoint y: 431, distance: 56.0
drag, startPoint x: 645, startPoint y: 430, endPoint x: 599, endPoint y: 441, distance: 47.3
drag, startPoint x: 982, startPoint y: 453, endPoint x: 960, endPoint y: 449, distance: 22.4
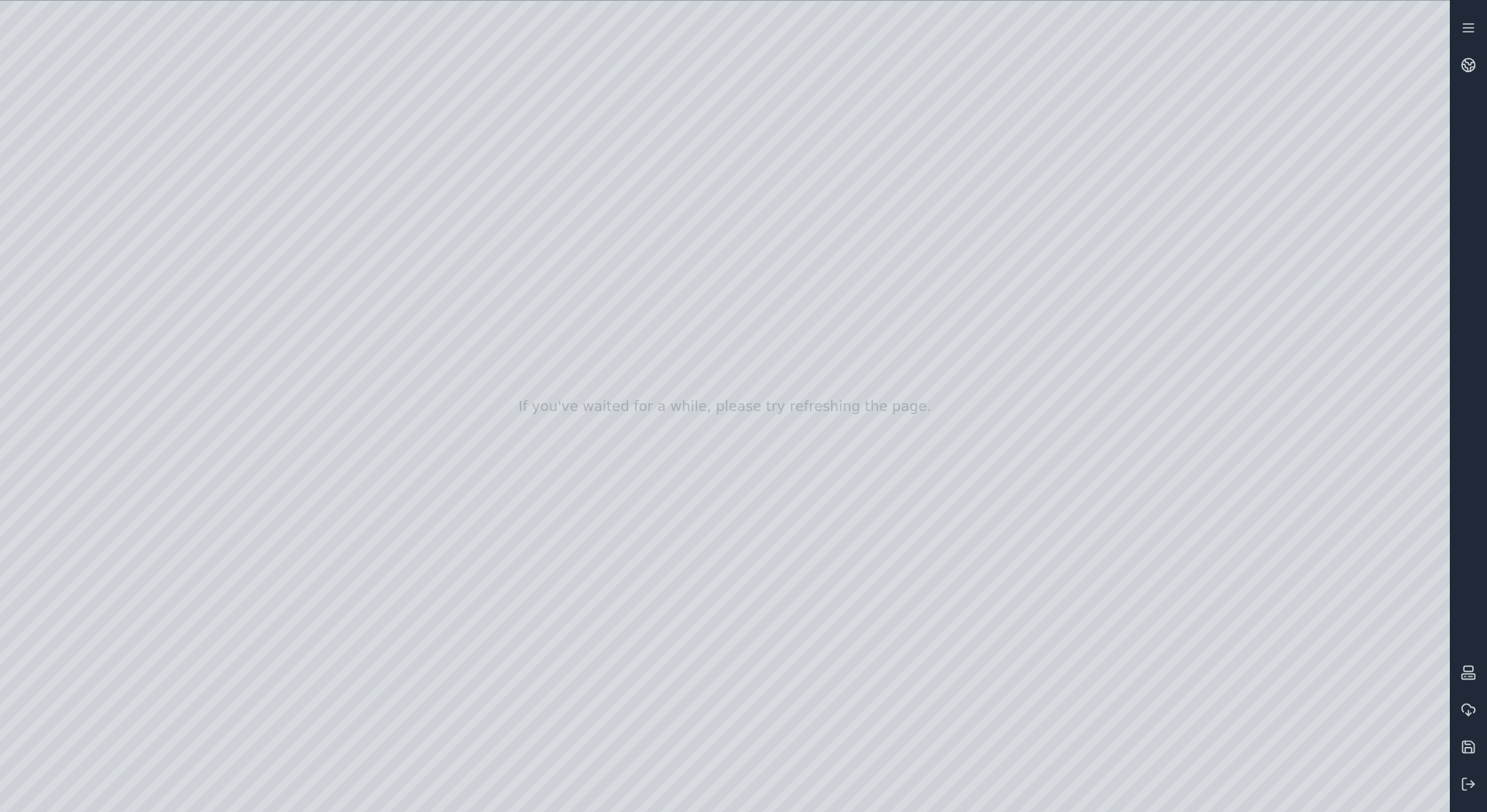
drag, startPoint x: 908, startPoint y: 454, endPoint x: 785, endPoint y: 488, distance: 127.6
drag, startPoint x: 906, startPoint y: 445, endPoint x: 869, endPoint y: 450, distance: 37.3
drag, startPoint x: 949, startPoint y: 498, endPoint x: 797, endPoint y: 501, distance: 152.0
drag, startPoint x: 933, startPoint y: 438, endPoint x: 869, endPoint y: 438, distance: 64.0
drag, startPoint x: 995, startPoint y: 503, endPoint x: 747, endPoint y: 508, distance: 248.1
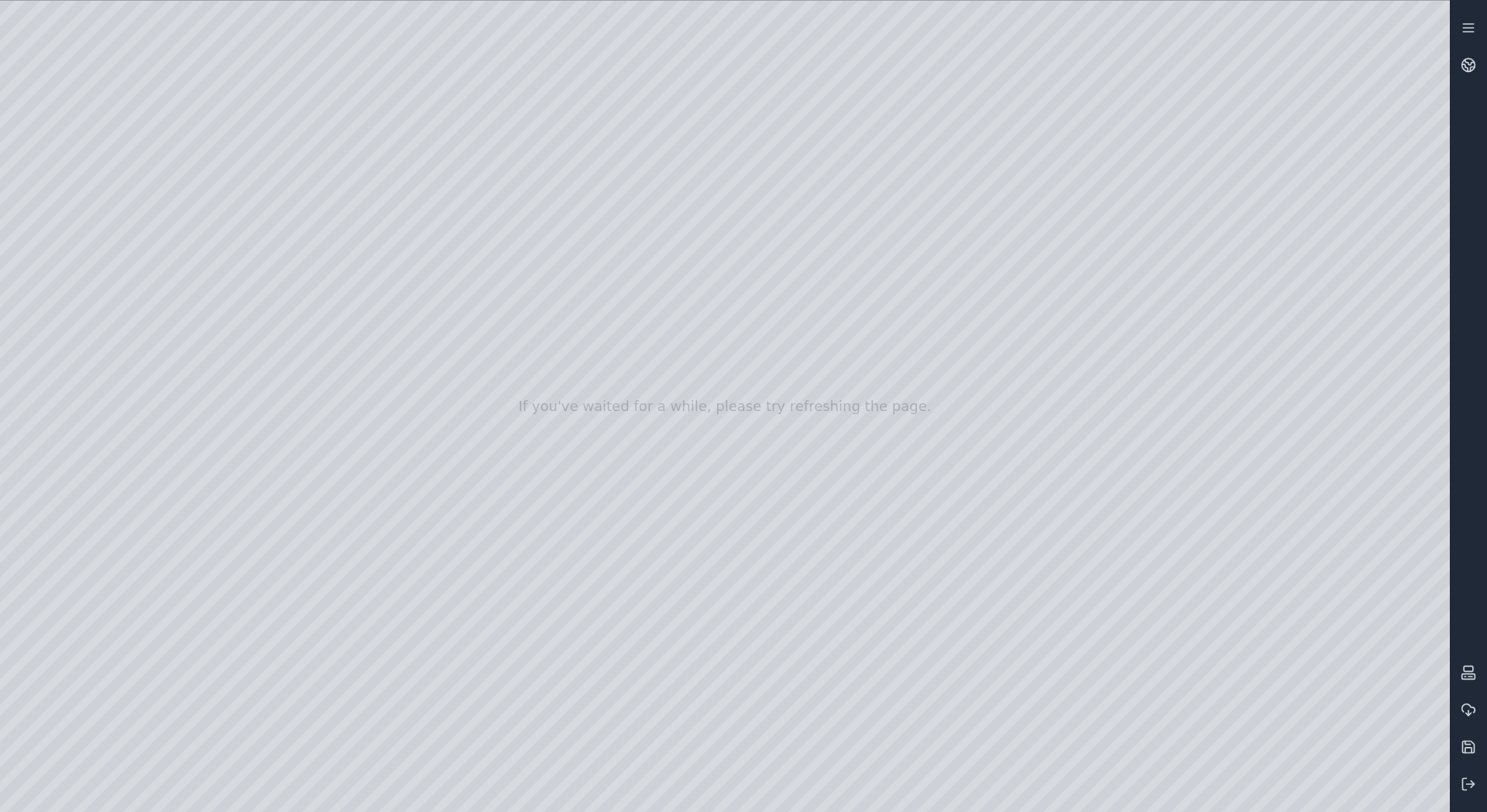
drag, startPoint x: 959, startPoint y: 374, endPoint x: 934, endPoint y: 378, distance: 25.3
drag, startPoint x: 967, startPoint y: 393, endPoint x: 926, endPoint y: 409, distance: 44.0
drag, startPoint x: 436, startPoint y: 516, endPoint x: 562, endPoint y: 469, distance: 134.5
drag, startPoint x: 783, startPoint y: 469, endPoint x: 817, endPoint y: 422, distance: 58.0
drag, startPoint x: 816, startPoint y: 485, endPoint x: 851, endPoint y: 290, distance: 198.1
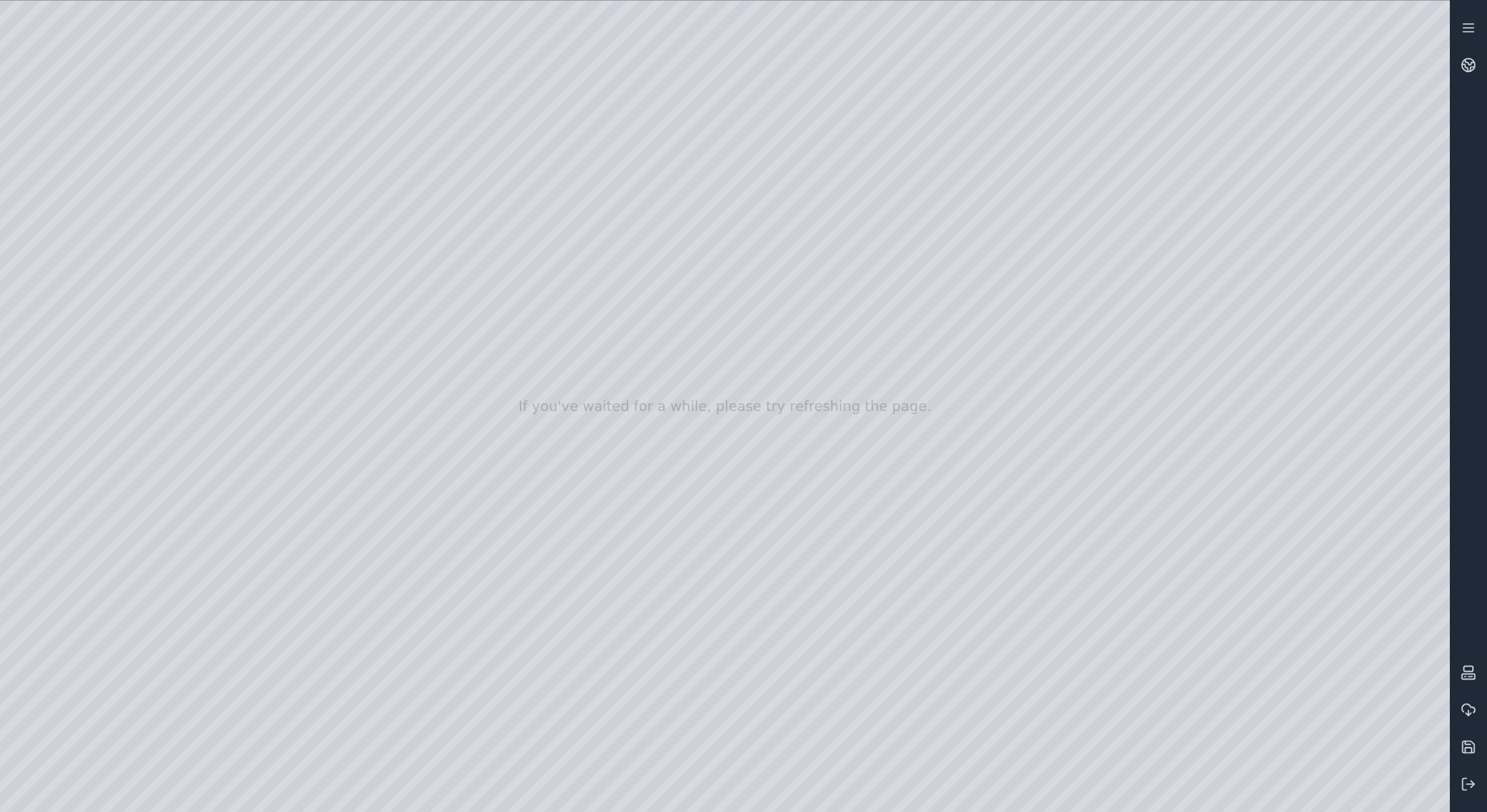
drag, startPoint x: 790, startPoint y: 433, endPoint x: 817, endPoint y: 415, distance: 32.4
click at [52, 200] on div at bounding box center [724, 406] width 1450 height 811
click at [99, 239] on div at bounding box center [724, 406] width 1450 height 811
click at [106, 204] on div at bounding box center [724, 406] width 1450 height 811
click at [73, 206] on div at bounding box center [724, 406] width 1450 height 811
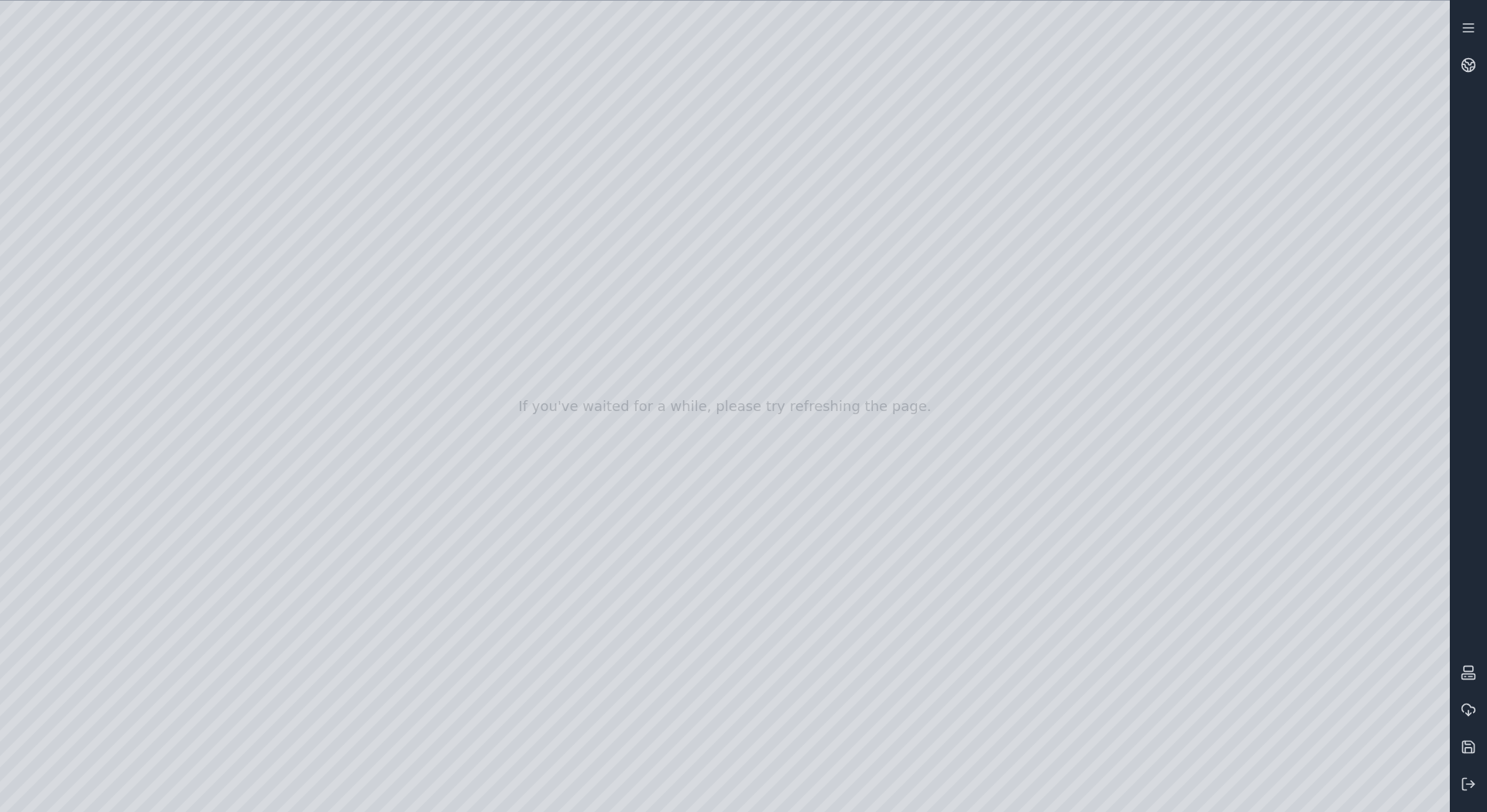
click at [153, 52] on div at bounding box center [724, 406] width 1450 height 811
drag, startPoint x: 571, startPoint y: 489, endPoint x: 600, endPoint y: 486, distance: 29.2
click at [93, 244] on div at bounding box center [724, 406] width 1450 height 811
click at [182, 388] on div at bounding box center [724, 406] width 1450 height 811
click at [176, 125] on div at bounding box center [724, 406] width 1450 height 811
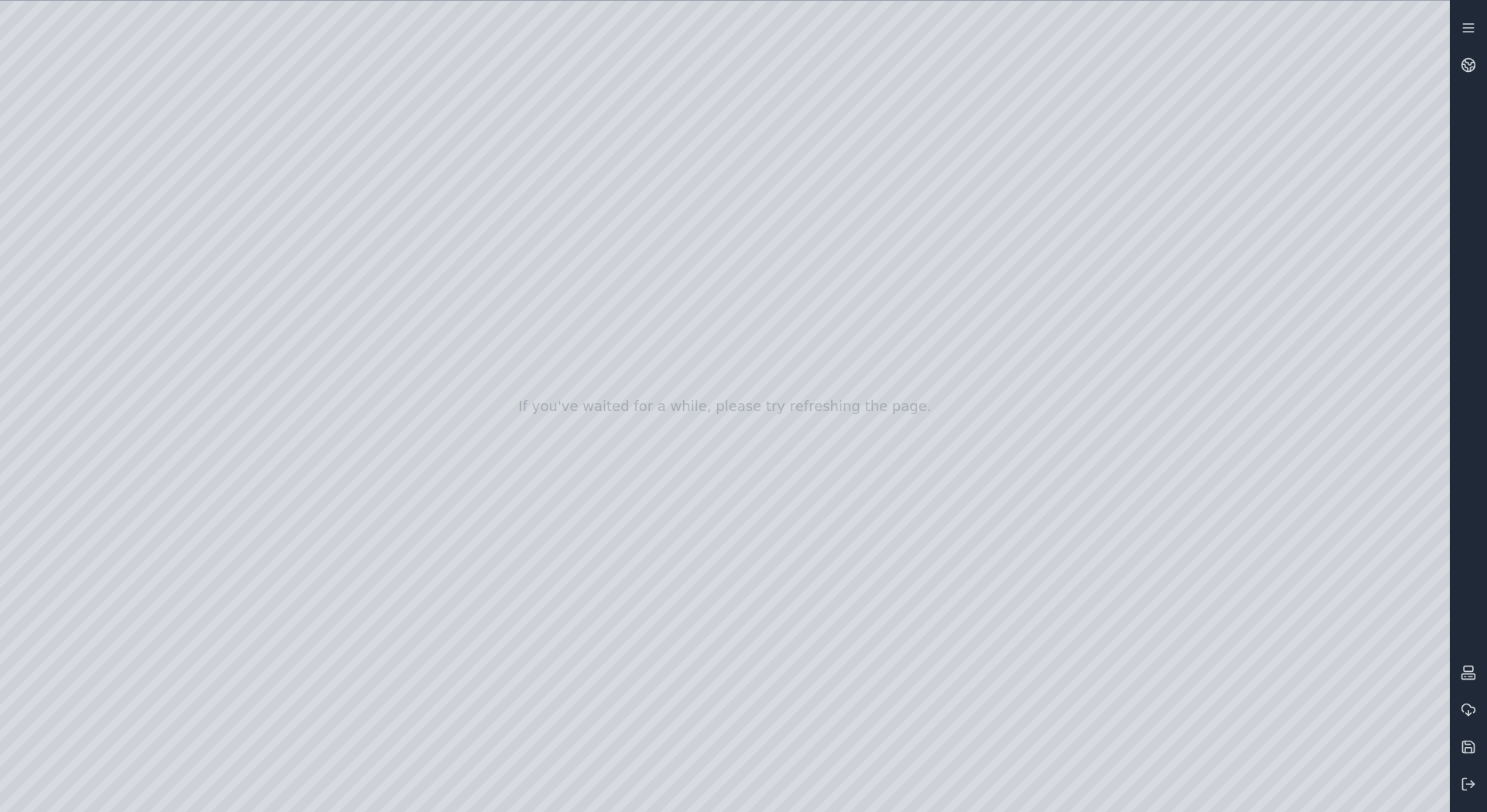
click at [199, 228] on div at bounding box center [724, 406] width 1450 height 811
drag, startPoint x: 188, startPoint y: 213, endPoint x: 956, endPoint y: 364, distance: 782.7
click at [956, 364] on div at bounding box center [724, 406] width 1450 height 811
drag, startPoint x: 800, startPoint y: 568, endPoint x: 827, endPoint y: 537, distance: 41.1
drag, startPoint x: 825, startPoint y: 494, endPoint x: 819, endPoint y: 499, distance: 7.8
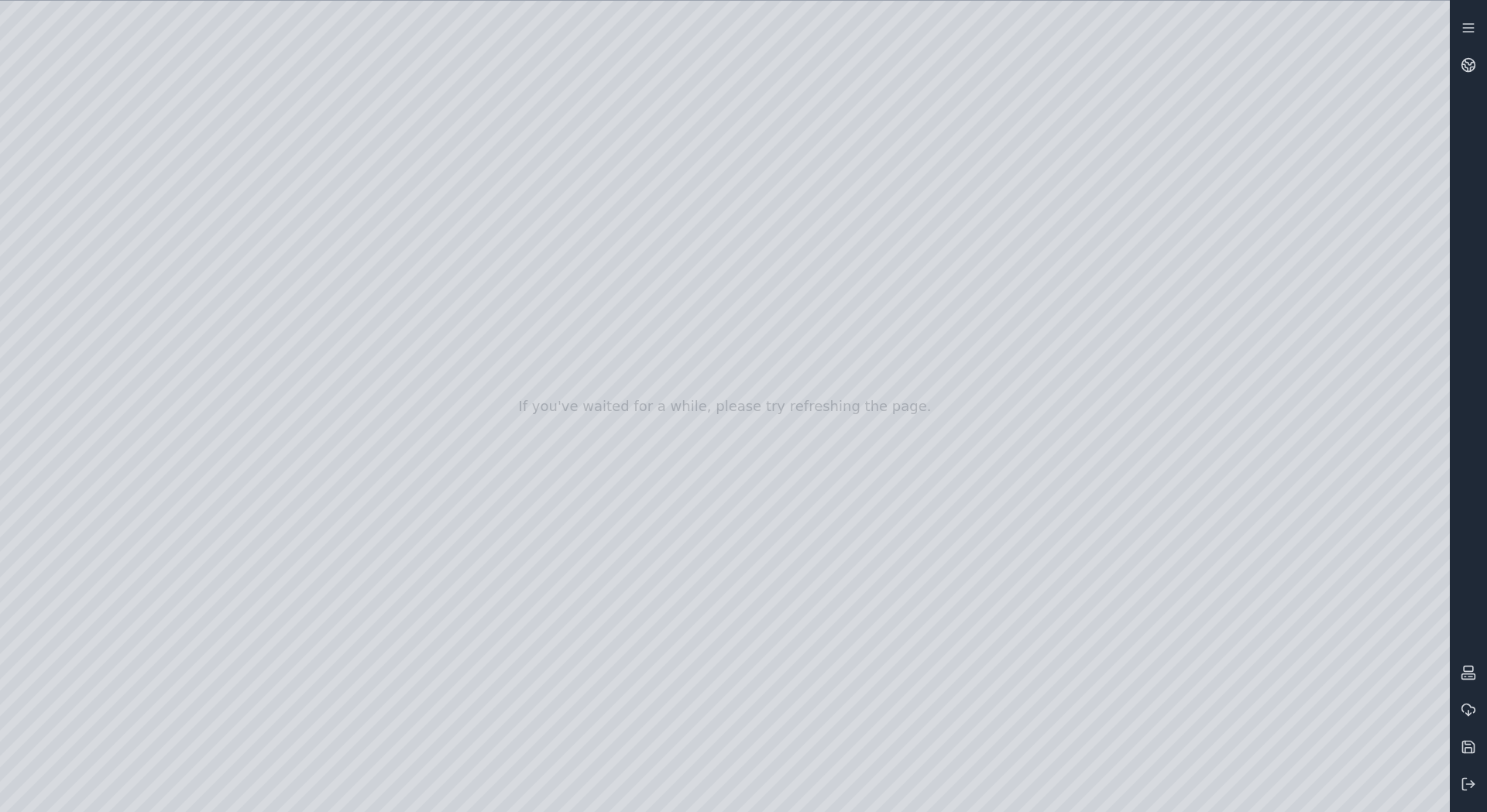
click at [819, 499] on div at bounding box center [724, 406] width 1450 height 811
drag, startPoint x: 928, startPoint y: 523, endPoint x: 612, endPoint y: 750, distance: 389.1
drag, startPoint x: 857, startPoint y: 469, endPoint x: 615, endPoint y: 630, distance: 290.7
click at [846, 431] on div at bounding box center [724, 406] width 1450 height 811
click at [1287, 284] on div at bounding box center [724, 406] width 1450 height 811
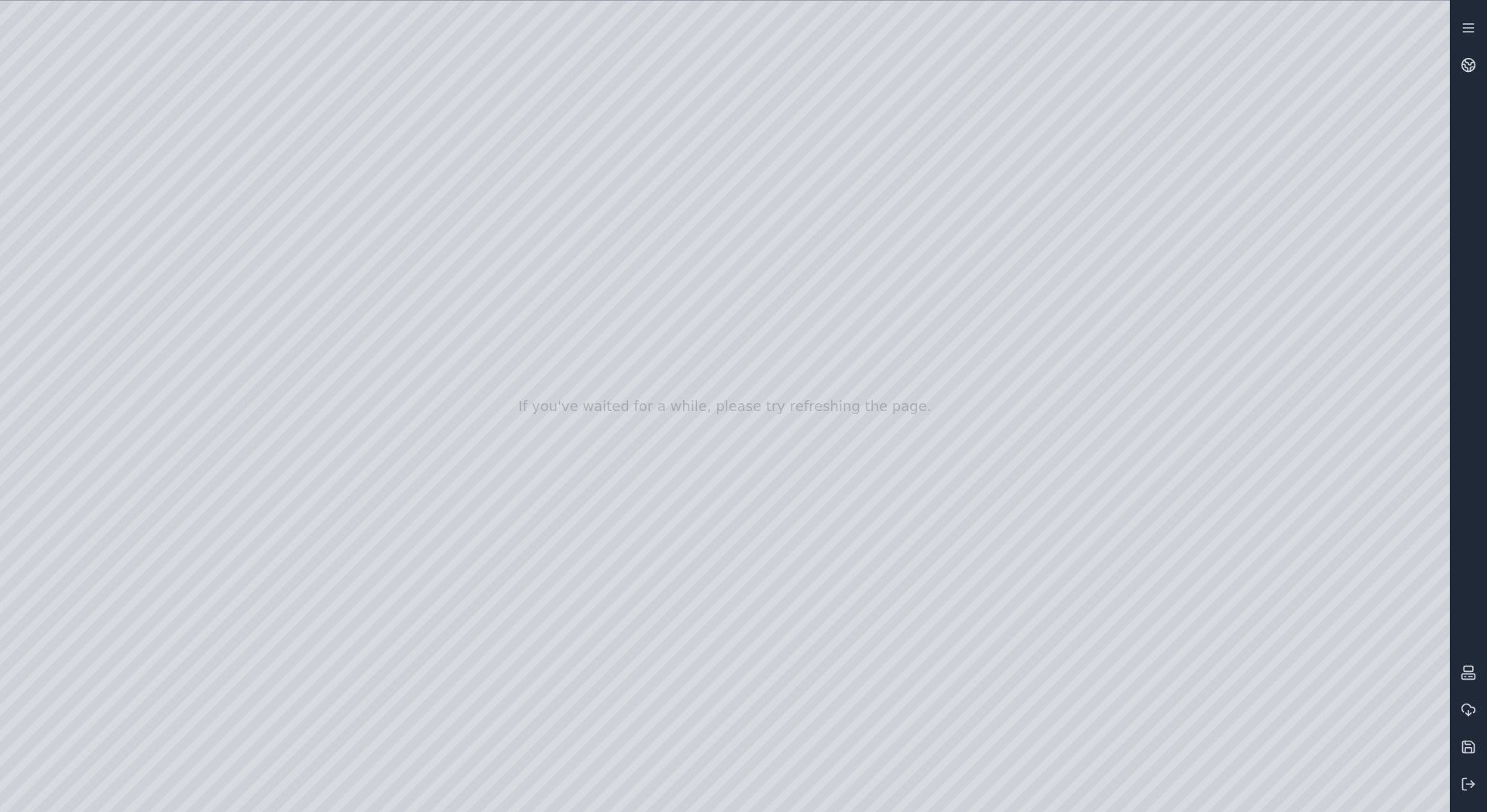
drag, startPoint x: 815, startPoint y: 396, endPoint x: 1041, endPoint y: 240, distance: 274.6
drag, startPoint x: 1022, startPoint y: 271, endPoint x: 637, endPoint y: 410, distance: 409.3
click at [683, 501] on div at bounding box center [724, 406] width 1450 height 811
drag, startPoint x: 664, startPoint y: 527, endPoint x: 833, endPoint y: 533, distance: 169.1
click at [819, 558] on div at bounding box center [724, 406] width 1450 height 811
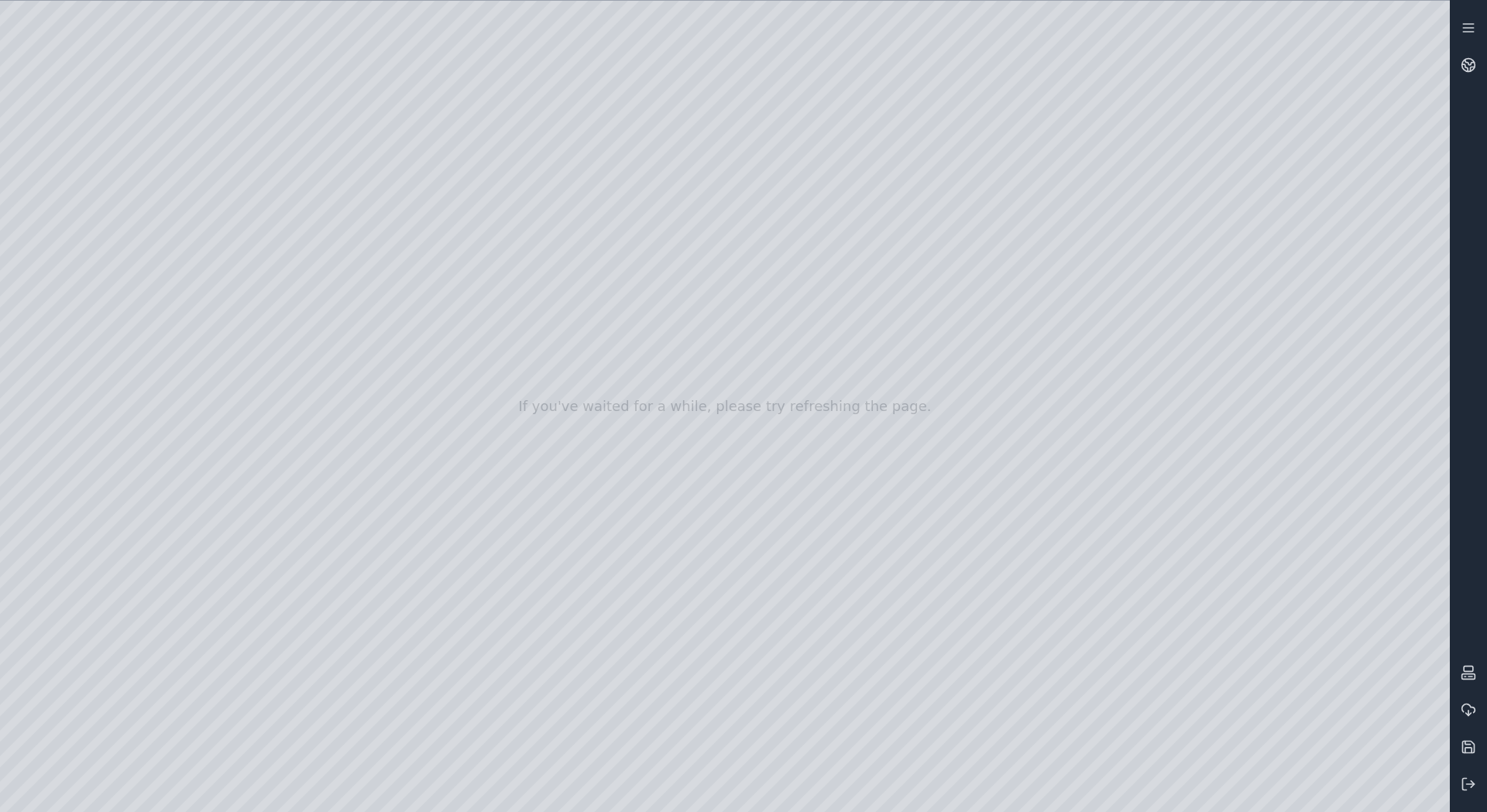
drag, startPoint x: 725, startPoint y: 593, endPoint x: 773, endPoint y: 593, distance: 48.0
drag, startPoint x: 648, startPoint y: 604, endPoint x: 1116, endPoint y: 545, distance: 471.7
click at [1192, 415] on div at bounding box center [724, 406] width 1450 height 811
click at [1195, 415] on div at bounding box center [724, 406] width 1450 height 811
drag, startPoint x: 1102, startPoint y: 547, endPoint x: 926, endPoint y: 494, distance: 183.8
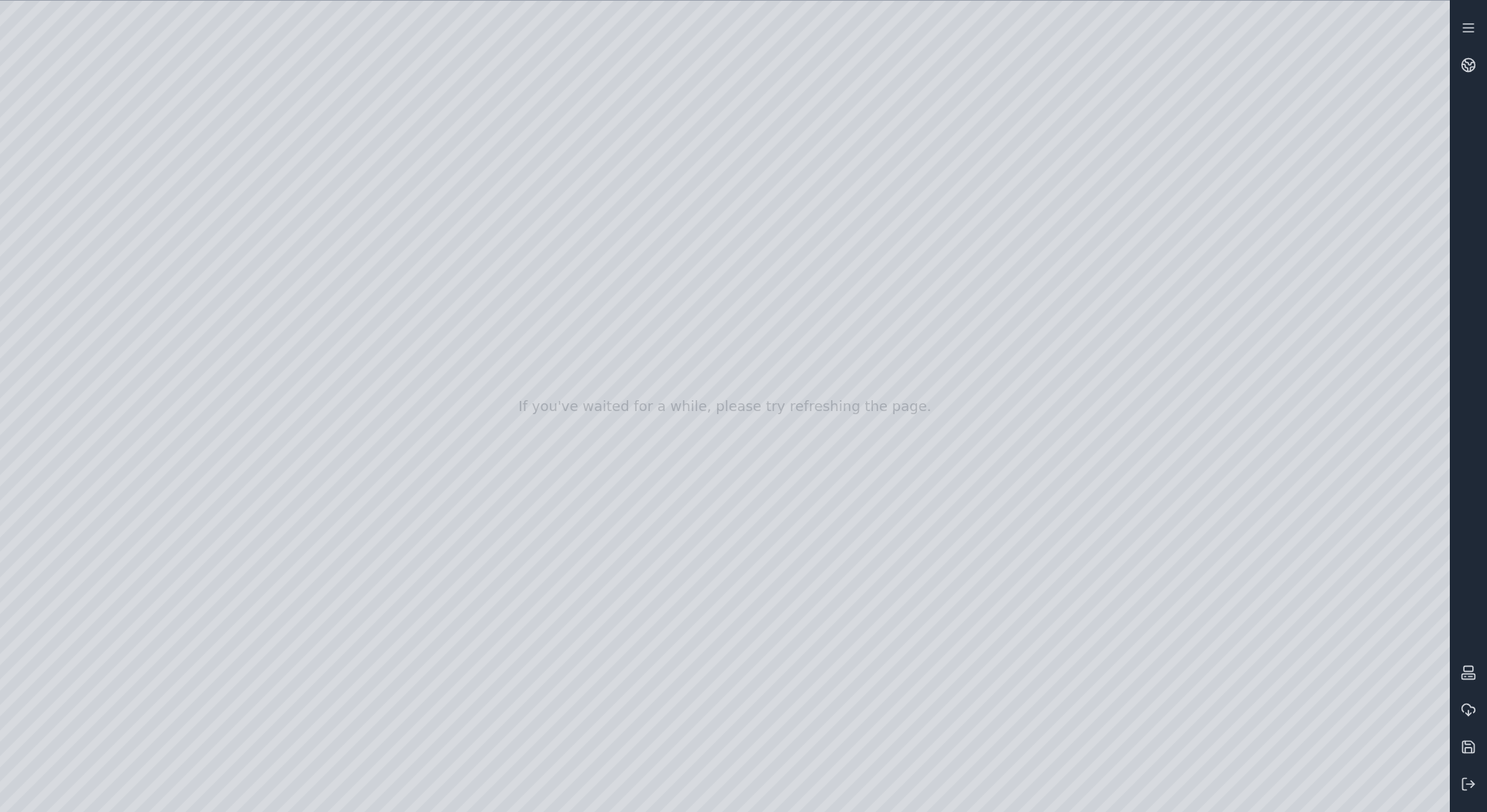
click at [926, 494] on div at bounding box center [724, 406] width 1450 height 811
drag, startPoint x: 821, startPoint y: 419, endPoint x: 759, endPoint y: 388, distance: 69.3
drag, startPoint x: 704, startPoint y: 499, endPoint x: 778, endPoint y: 512, distance: 75.1
click at [778, 512] on div at bounding box center [724, 406] width 1450 height 811
drag, startPoint x: 745, startPoint y: 427, endPoint x: 739, endPoint y: 439, distance: 13.4
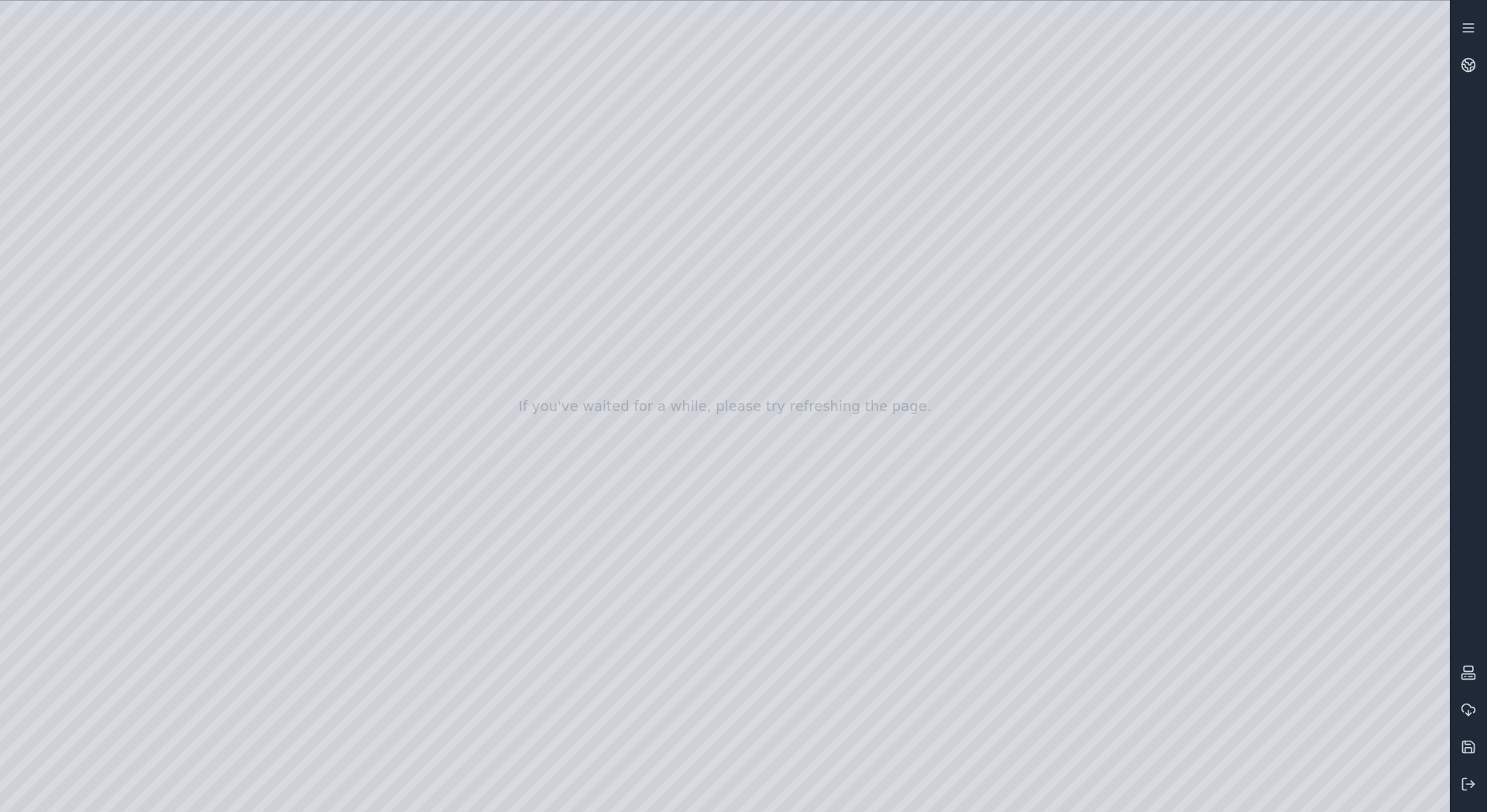
click at [739, 439] on div at bounding box center [724, 406] width 1450 height 811
click at [799, 743] on div at bounding box center [724, 406] width 1450 height 811
click at [795, 436] on div at bounding box center [724, 406] width 1450 height 811
drag, startPoint x: 554, startPoint y: 427, endPoint x: 705, endPoint y: 451, distance: 152.9
click at [158, 57] on div at bounding box center [724, 406] width 1450 height 811
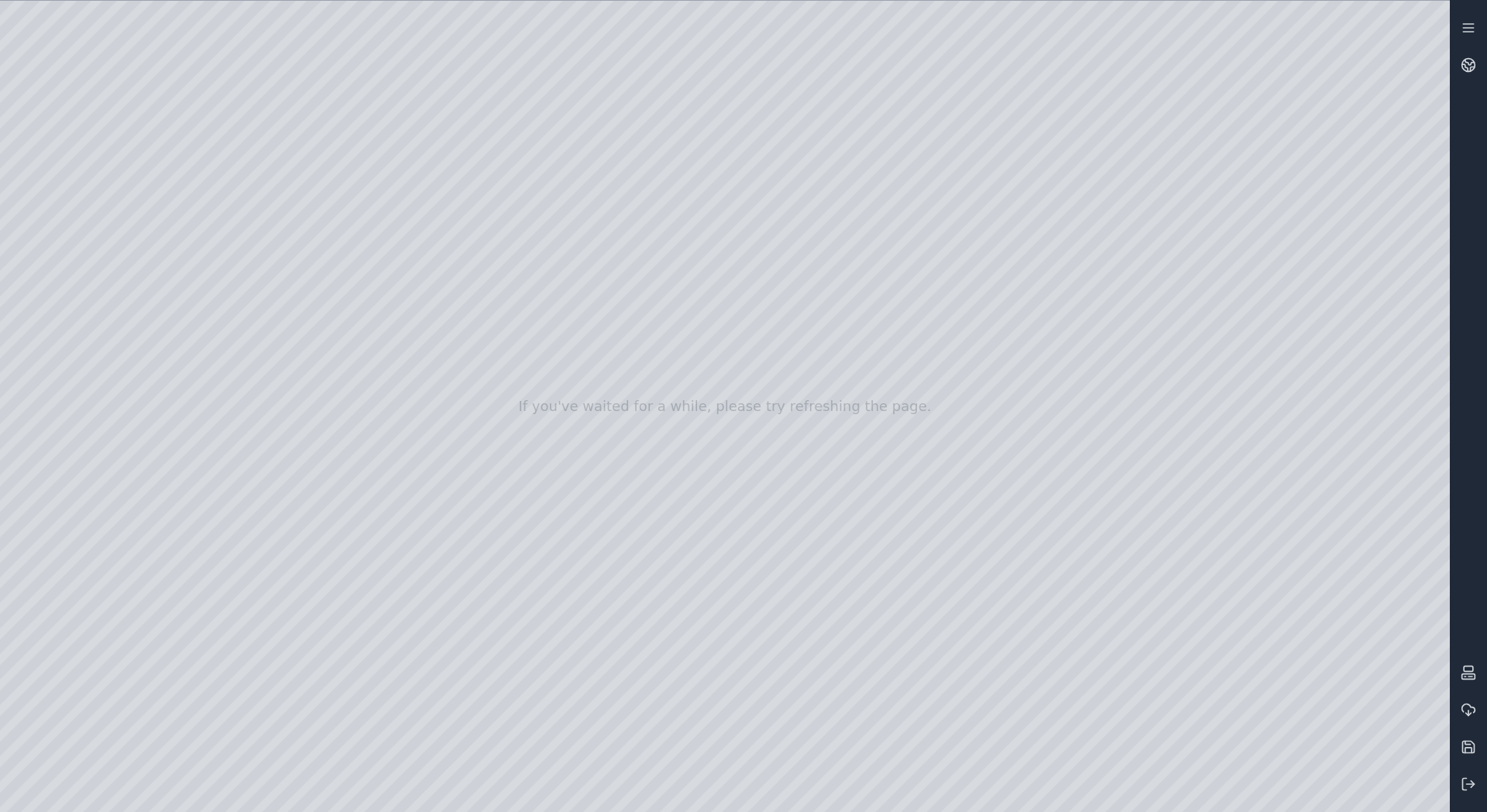
click at [158, 57] on div at bounding box center [724, 406] width 1450 height 811
drag, startPoint x: 723, startPoint y: 414, endPoint x: 688, endPoint y: 498, distance: 91.0
drag, startPoint x: 784, startPoint y: 433, endPoint x: 667, endPoint y: 442, distance: 117.3
drag, startPoint x: 767, startPoint y: 229, endPoint x: 713, endPoint y: 234, distance: 54.2
click at [64, 358] on div at bounding box center [724, 406] width 1450 height 811
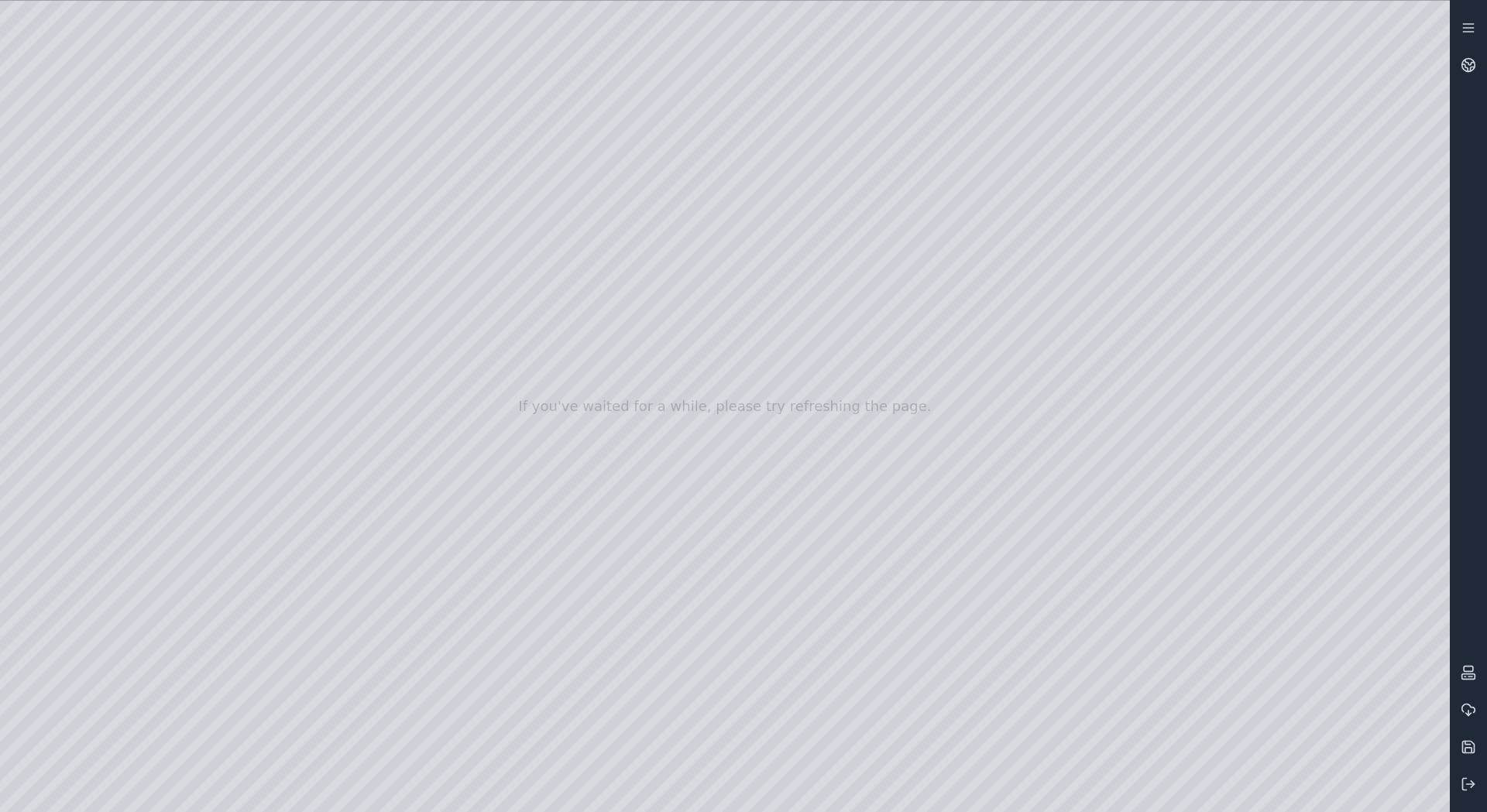
drag, startPoint x: 39, startPoint y: 355, endPoint x: 603, endPoint y: 403, distance: 566.0
click at [863, 430] on div at bounding box center [724, 406] width 1450 height 811
click at [49, 354] on div at bounding box center [724, 406] width 1450 height 811
click at [352, 206] on div at bounding box center [724, 406] width 1450 height 811
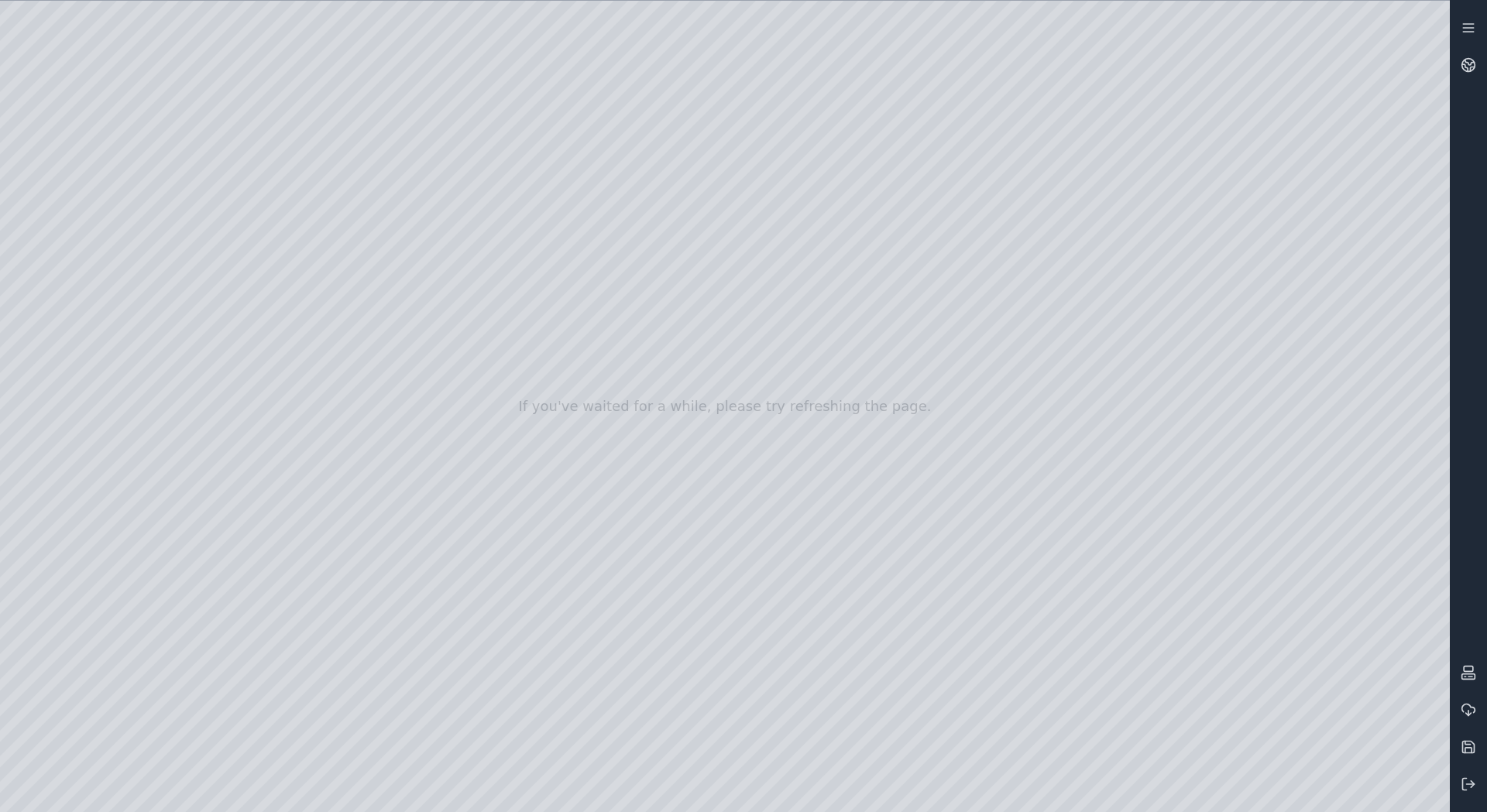
click at [924, 414] on div at bounding box center [724, 406] width 1450 height 811
click at [935, 401] on div at bounding box center [724, 406] width 1450 height 811
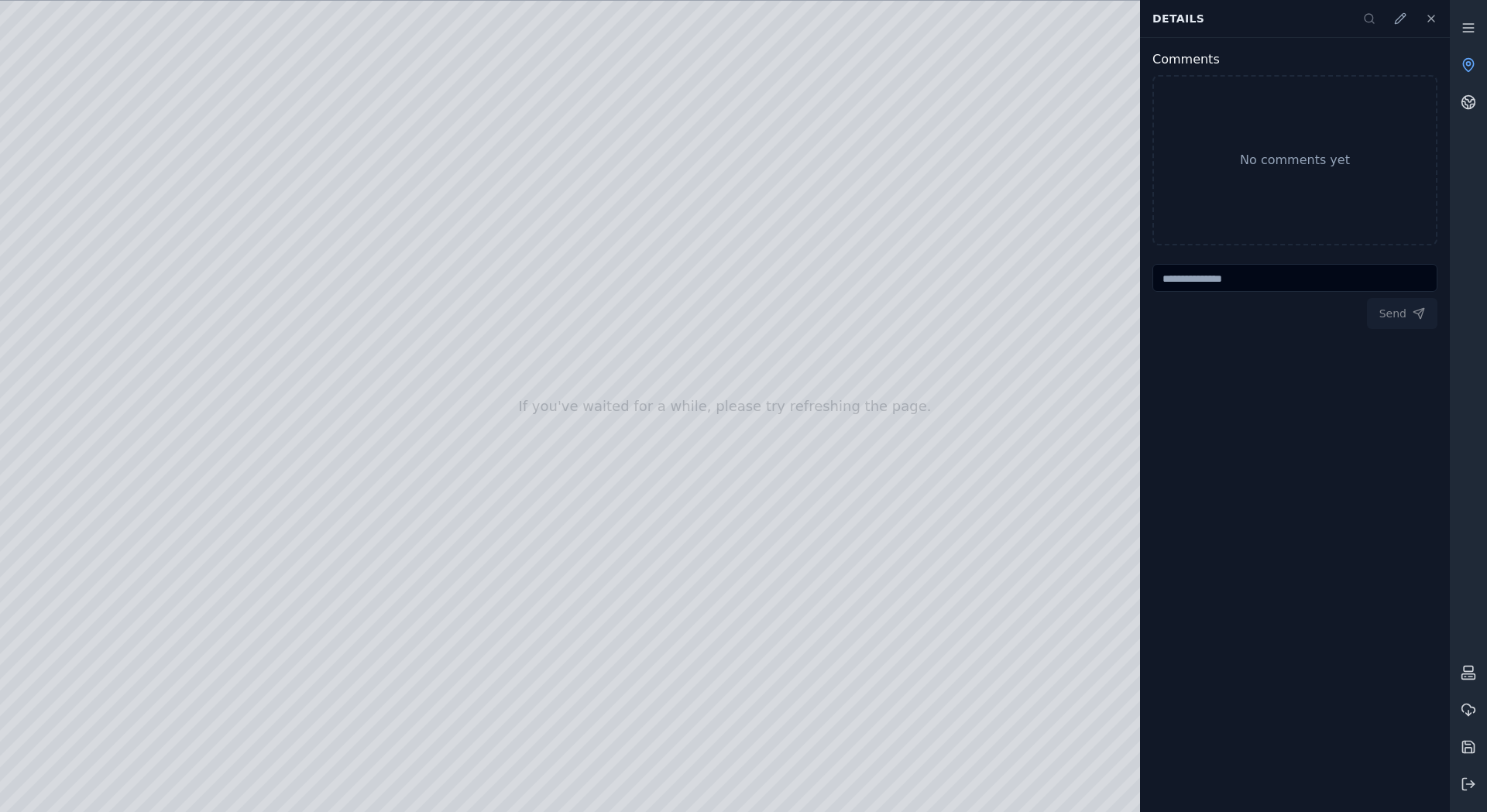
click at [1222, 285] on textarea at bounding box center [1295, 277] width 285 height 28
click at [1439, 19] on button at bounding box center [1431, 18] width 31 height 31
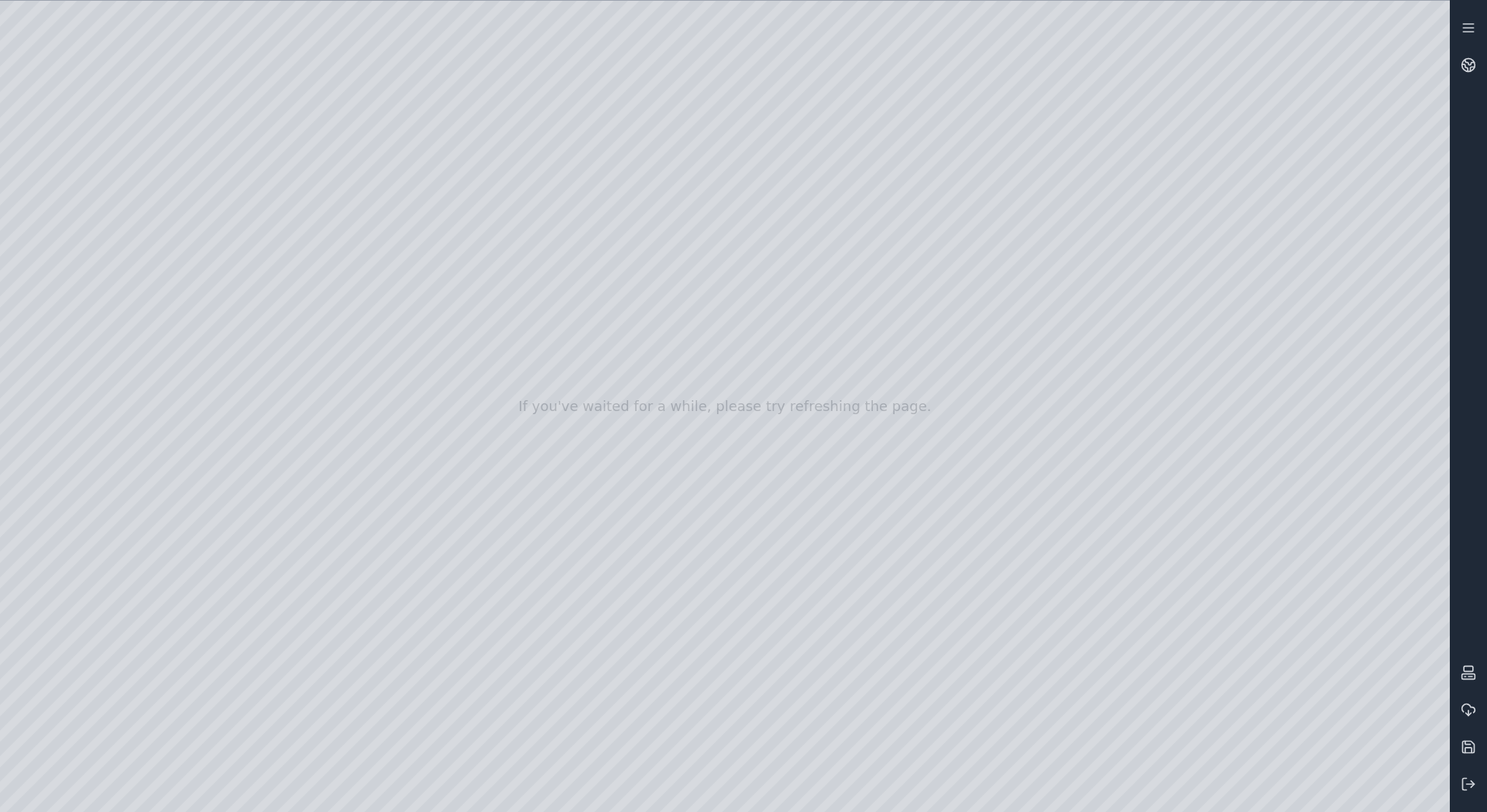
drag, startPoint x: 783, startPoint y: 410, endPoint x: 909, endPoint y: 494, distance: 151.4
drag, startPoint x: 775, startPoint y: 604, endPoint x: 922, endPoint y: 603, distance: 147.0
drag, startPoint x: 740, startPoint y: 576, endPoint x: 692, endPoint y: 589, distance: 49.7
drag, startPoint x: 584, startPoint y: 295, endPoint x: 650, endPoint y: 325, distance: 72.5
drag, startPoint x: 570, startPoint y: 271, endPoint x: 337, endPoint y: 235, distance: 235.8
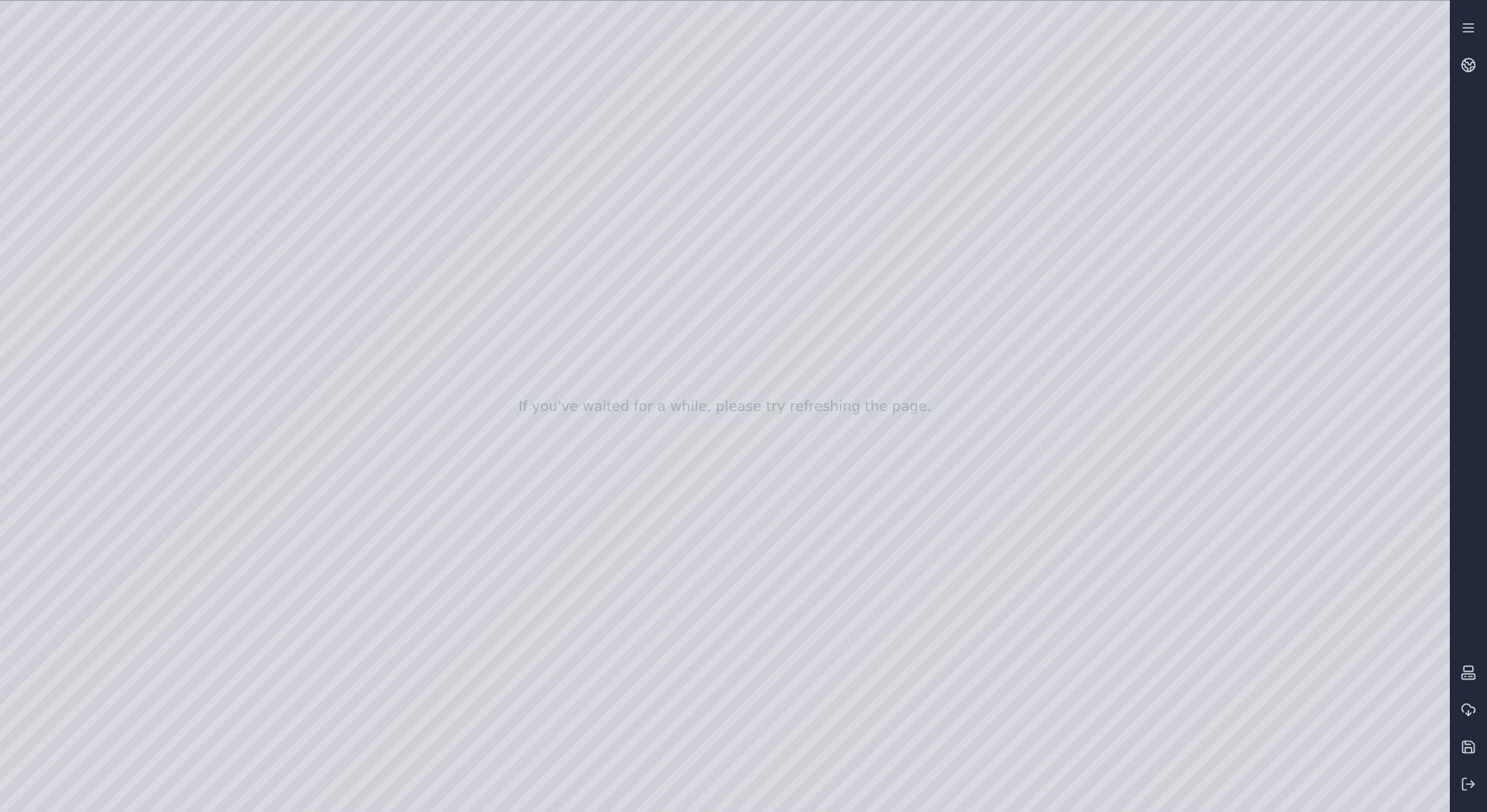
drag, startPoint x: 501, startPoint y: 391, endPoint x: 860, endPoint y: 321, distance: 365.8
drag, startPoint x: 654, startPoint y: 315, endPoint x: 997, endPoint y: 476, distance: 378.9
drag, startPoint x: 691, startPoint y: 451, endPoint x: 744, endPoint y: 470, distance: 56.3
click at [725, 228] on div at bounding box center [724, 406] width 1450 height 811
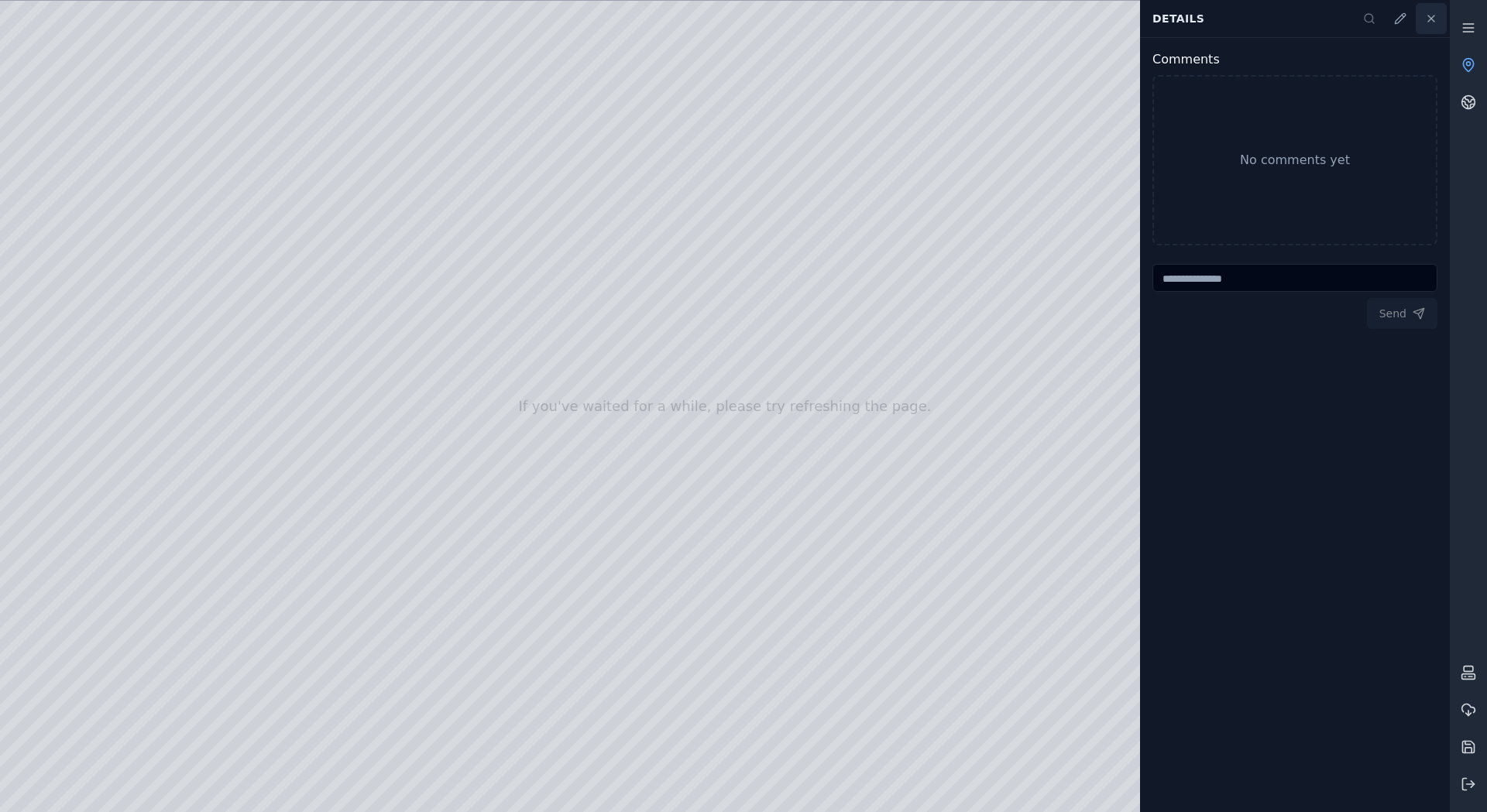
click at [1428, 27] on button at bounding box center [1431, 18] width 31 height 31
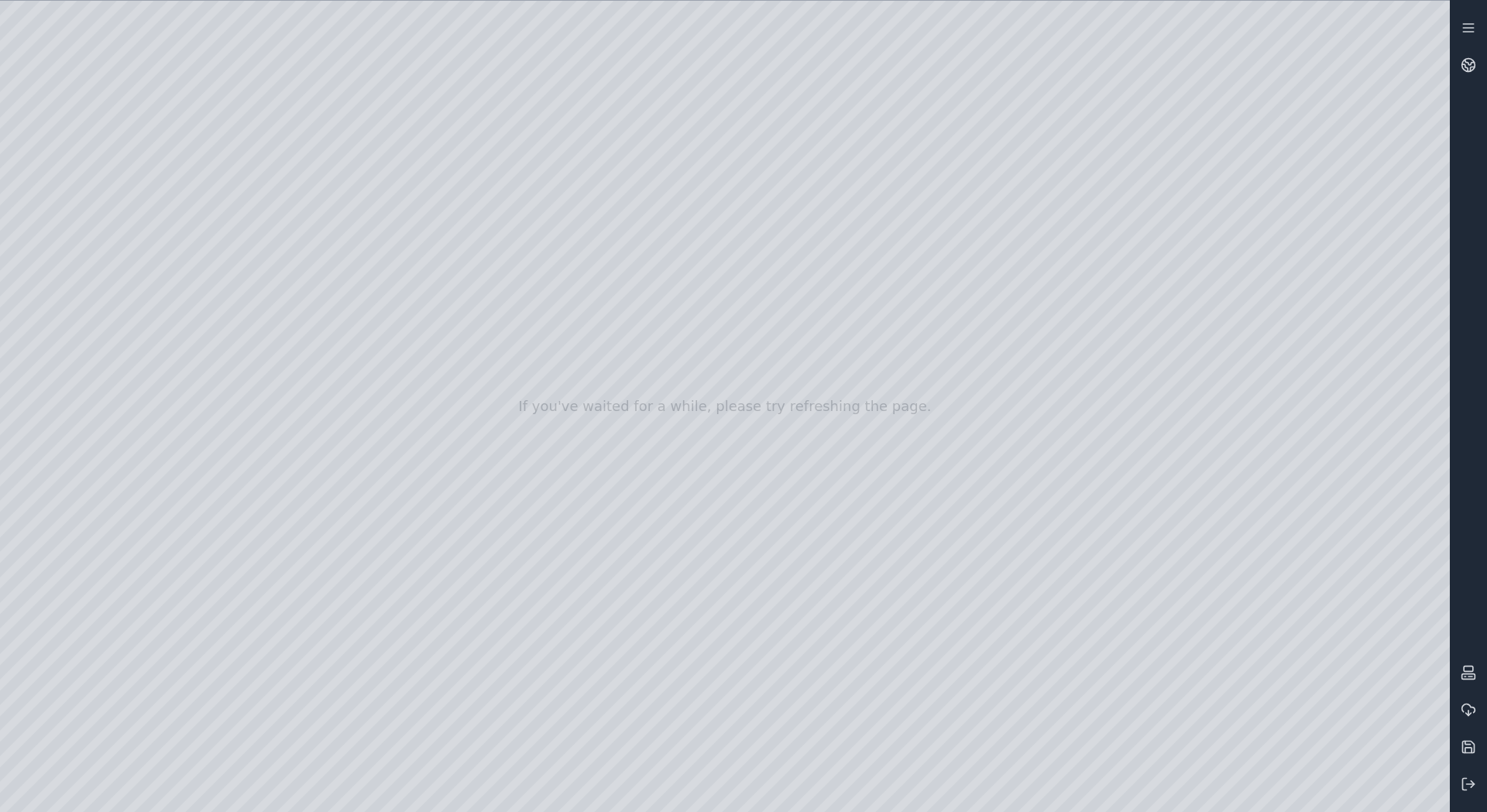
click at [158, 158] on div at bounding box center [724, 406] width 1450 height 811
drag, startPoint x: 761, startPoint y: 305, endPoint x: 785, endPoint y: 513, distance: 209.4
